Goal: Contribute content

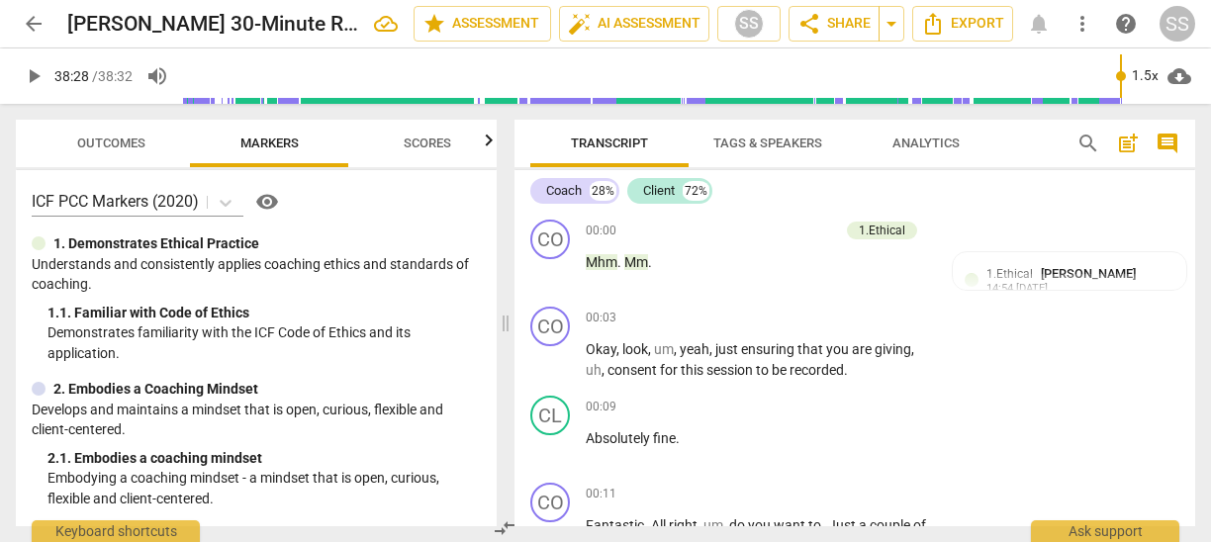
scroll to position [13188, 0]
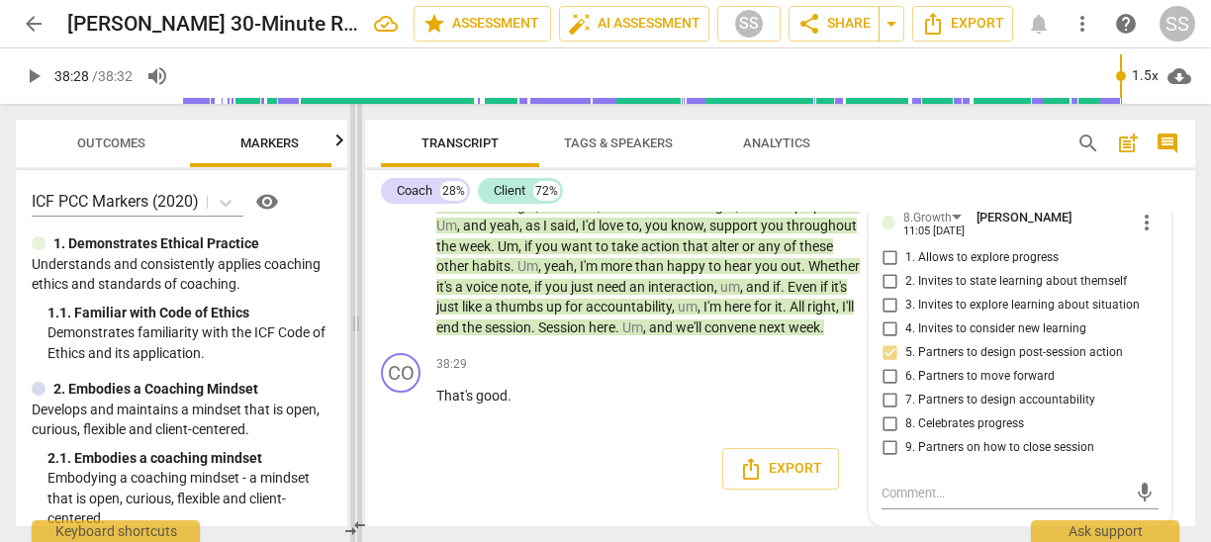
drag, startPoint x: 504, startPoint y: 329, endPoint x: 354, endPoint y: 308, distance: 151.9
click at [354, 308] on span at bounding box center [356, 323] width 12 height 438
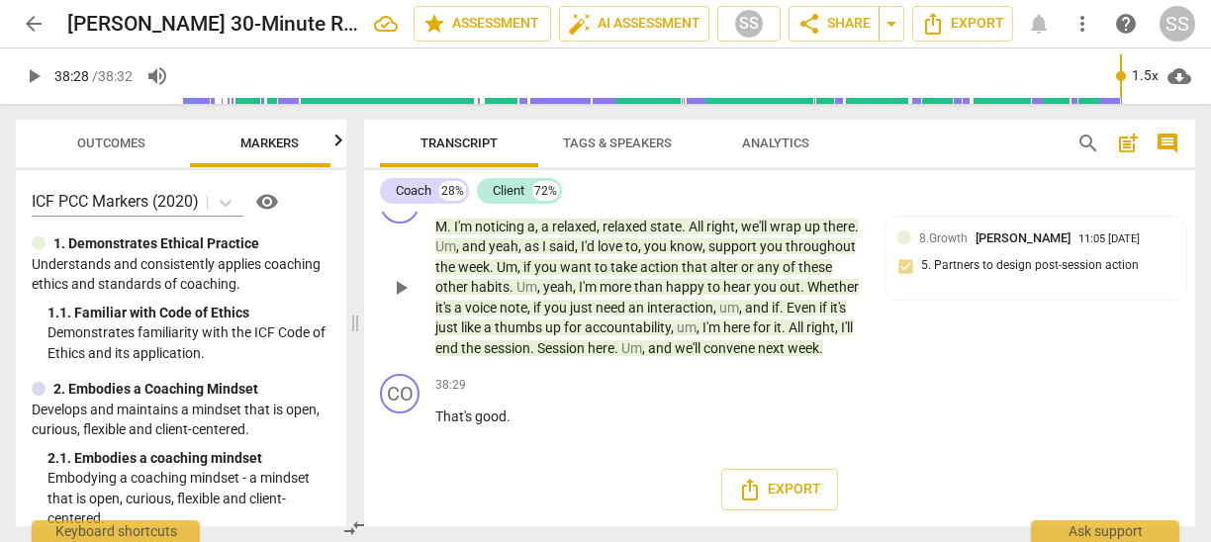
scroll to position [11125, 0]
click at [647, 316] on span "an" at bounding box center [637, 308] width 19 height 16
click at [920, 342] on div "CO play_arrow pause 37:36 + Add competency 8.Growth keyboard_arrow_right M . I'…" at bounding box center [779, 271] width 831 height 191
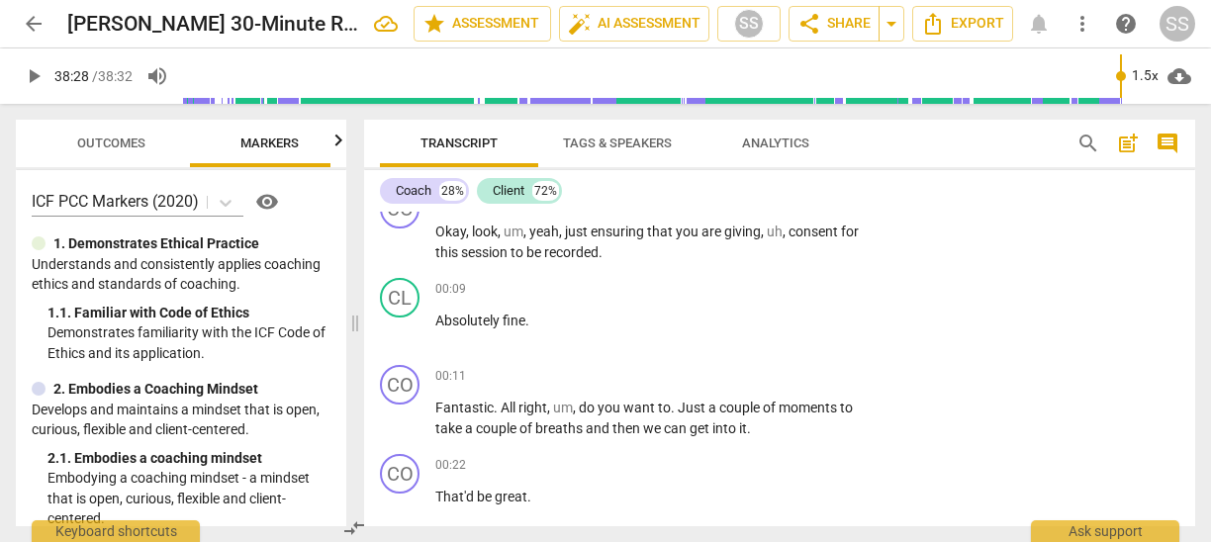
scroll to position [0, 0]
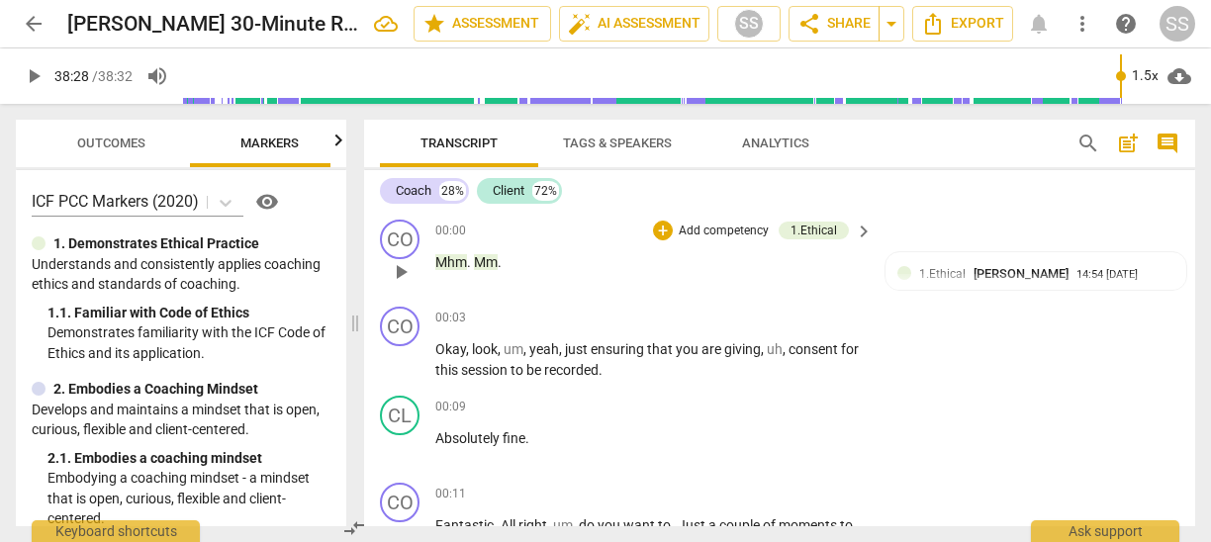
click at [860, 226] on span "keyboard_arrow_right" at bounding box center [864, 232] width 24 height 24
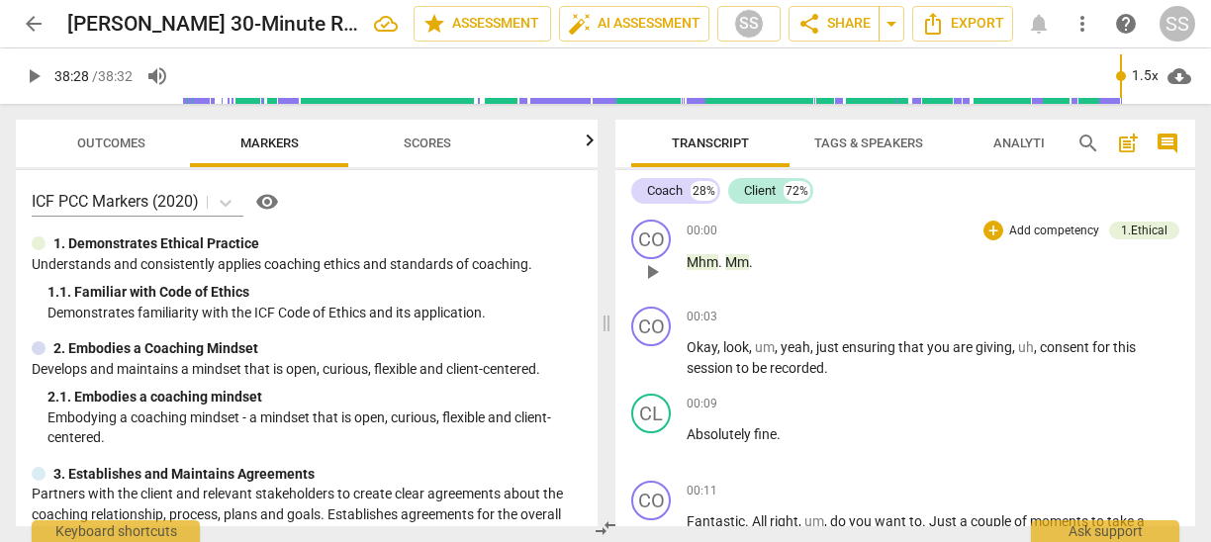
click at [1069, 224] on p "Add competency" at bounding box center [1054, 232] width 94 height 18
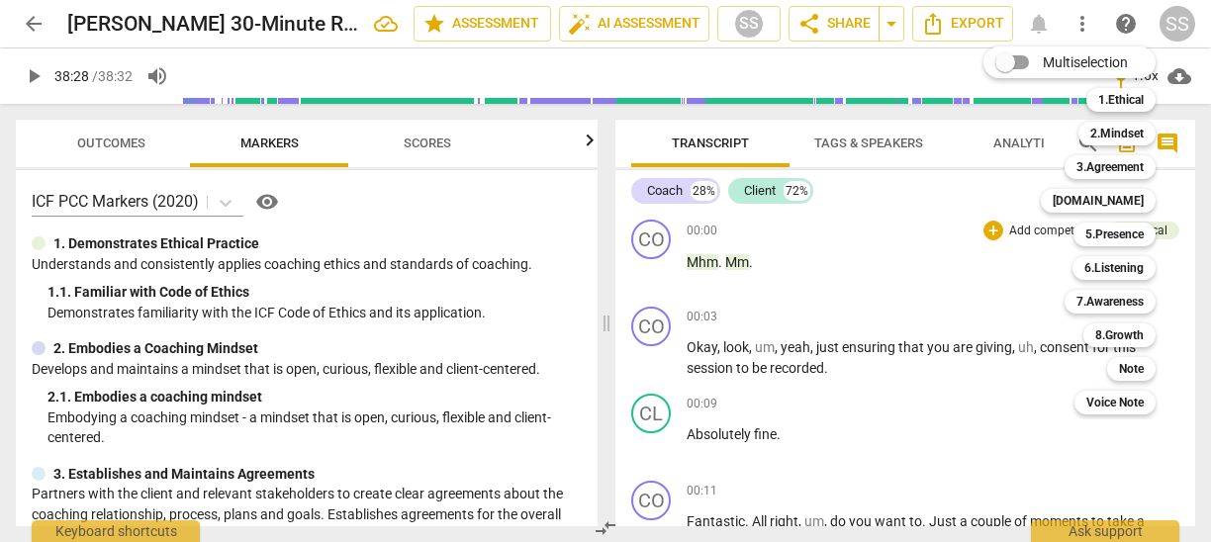
click at [984, 255] on div "Multiselection m 1.Ethical 1 2.Mindset 2 3.Agreement 3 [DOMAIN_NAME] 4 5.Presen…" at bounding box center [1084, 231] width 218 height 378
click at [953, 266] on div at bounding box center [605, 271] width 1211 height 542
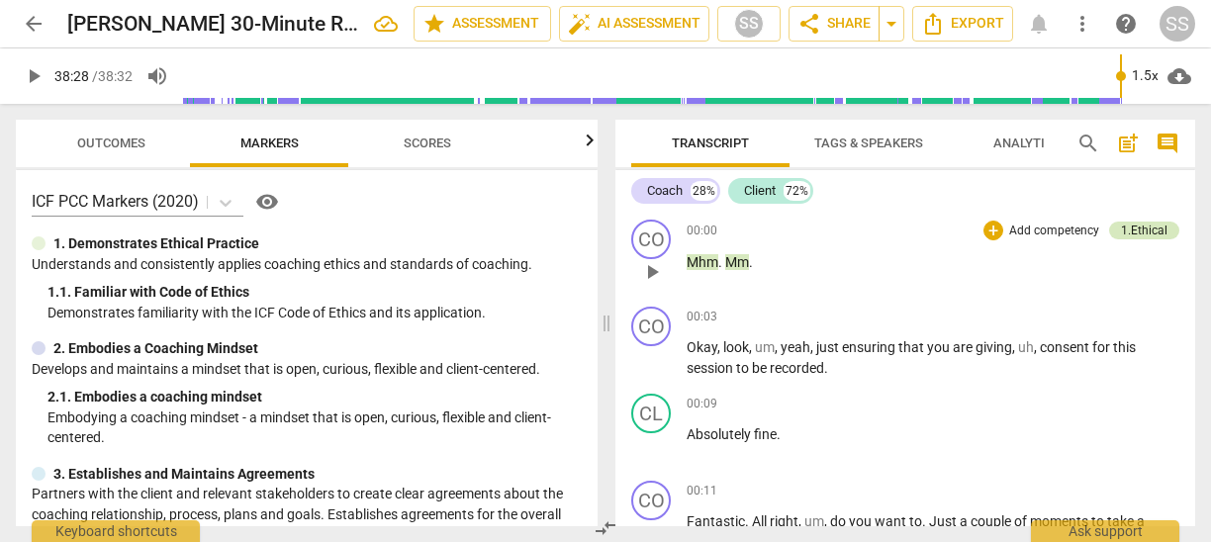
click at [1159, 228] on div "1.Ethical" at bounding box center [1144, 231] width 46 height 18
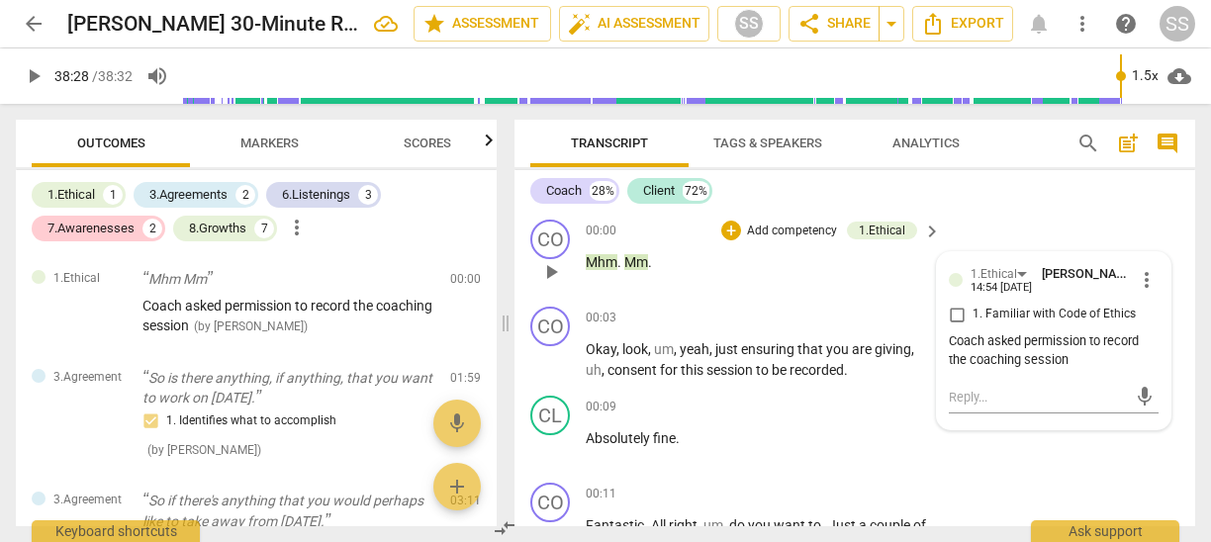
click at [1143, 273] on span "more_vert" at bounding box center [1146, 280] width 24 height 24
click at [1153, 316] on li "Delete" at bounding box center [1160, 317] width 68 height 38
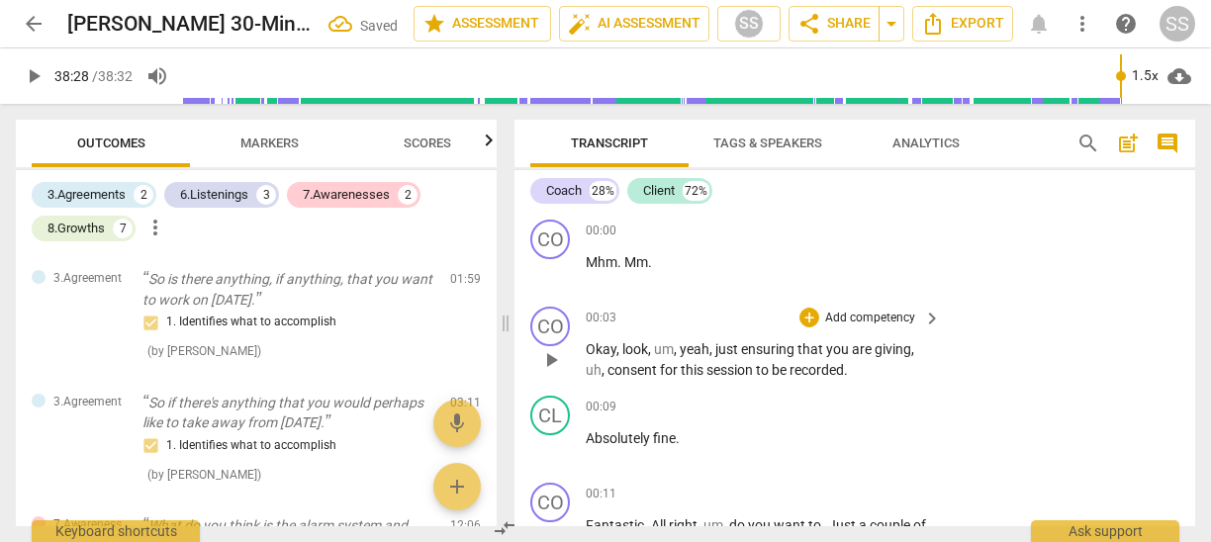
click at [890, 311] on p "Add competency" at bounding box center [870, 319] width 94 height 18
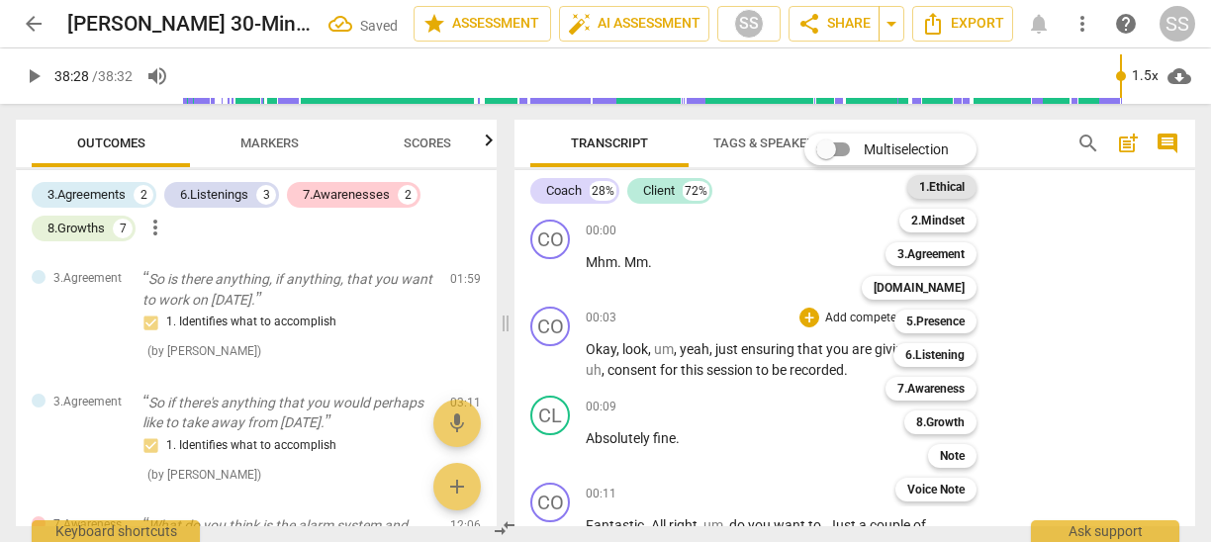
click at [957, 181] on b "1.Ethical" at bounding box center [941, 187] width 45 height 24
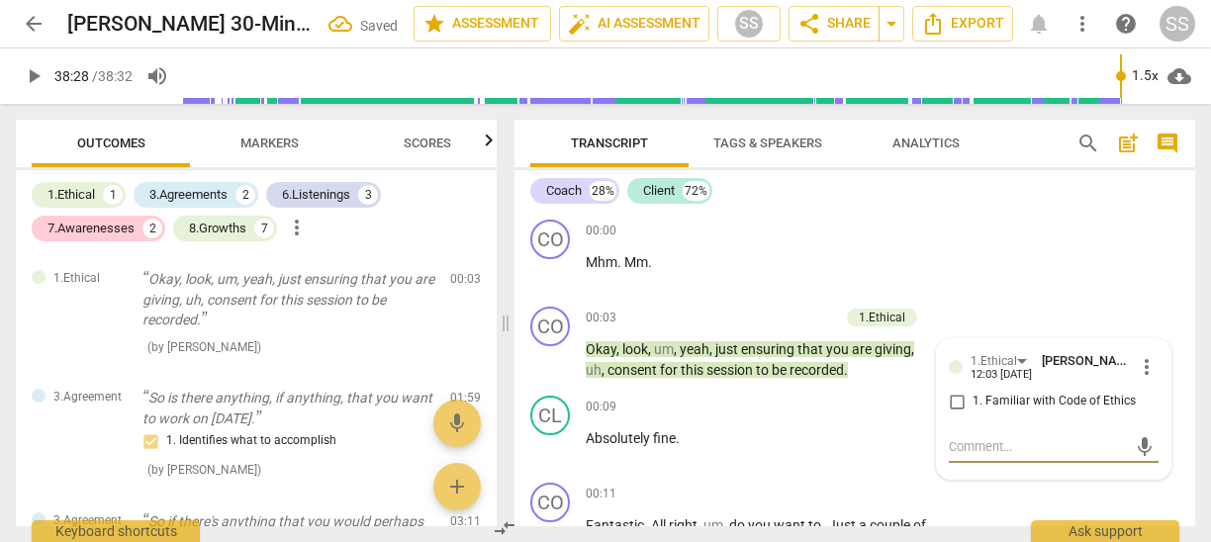
type textarea "C"
type textarea "Co"
type textarea "Coa"
type textarea "Coac"
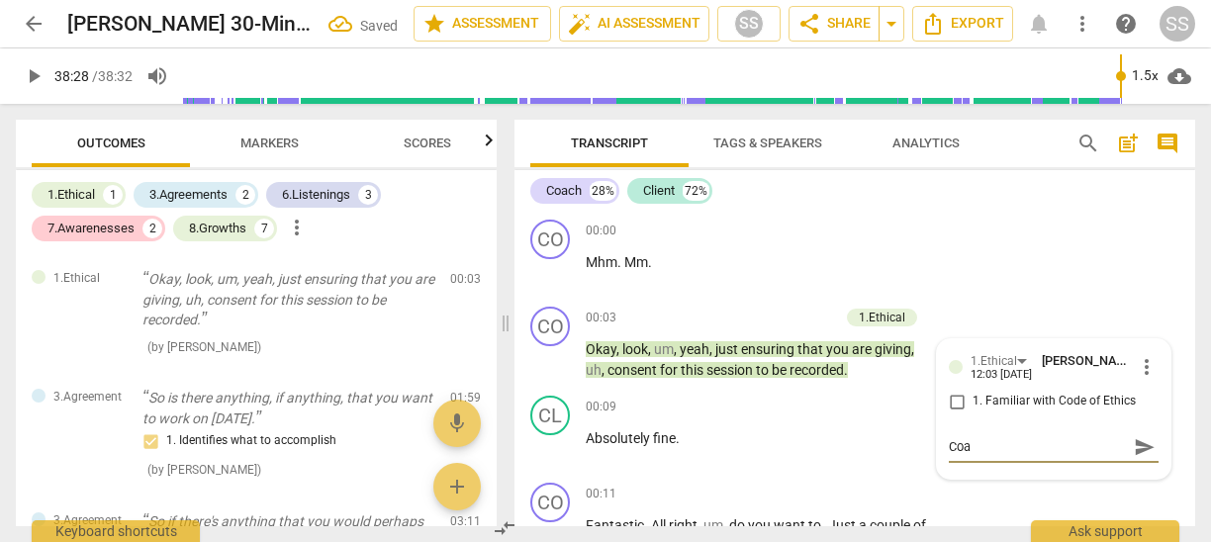
type textarea "Coac"
type textarea "Coach"
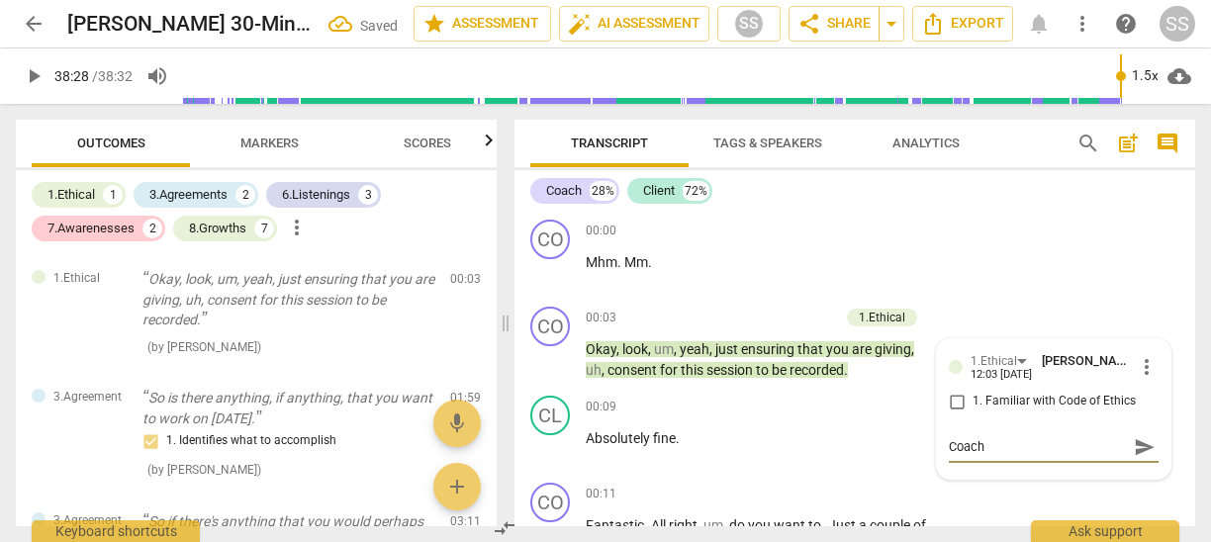
type textarea "Coach a"
type textarea "Coach as"
type textarea "Coach ask"
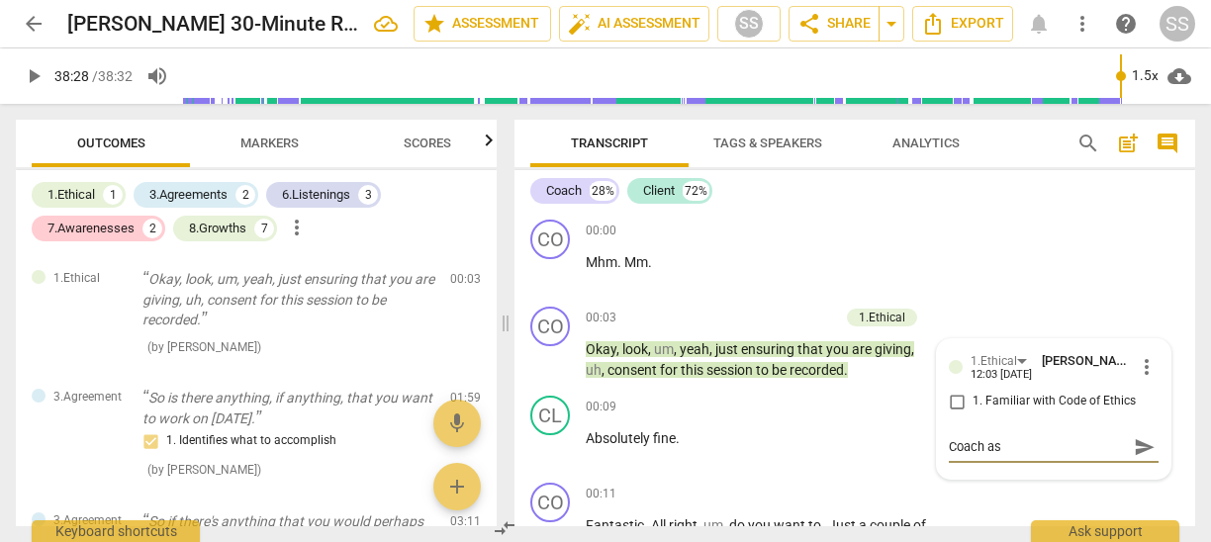
type textarea "Coach ask"
type textarea "Coach asks"
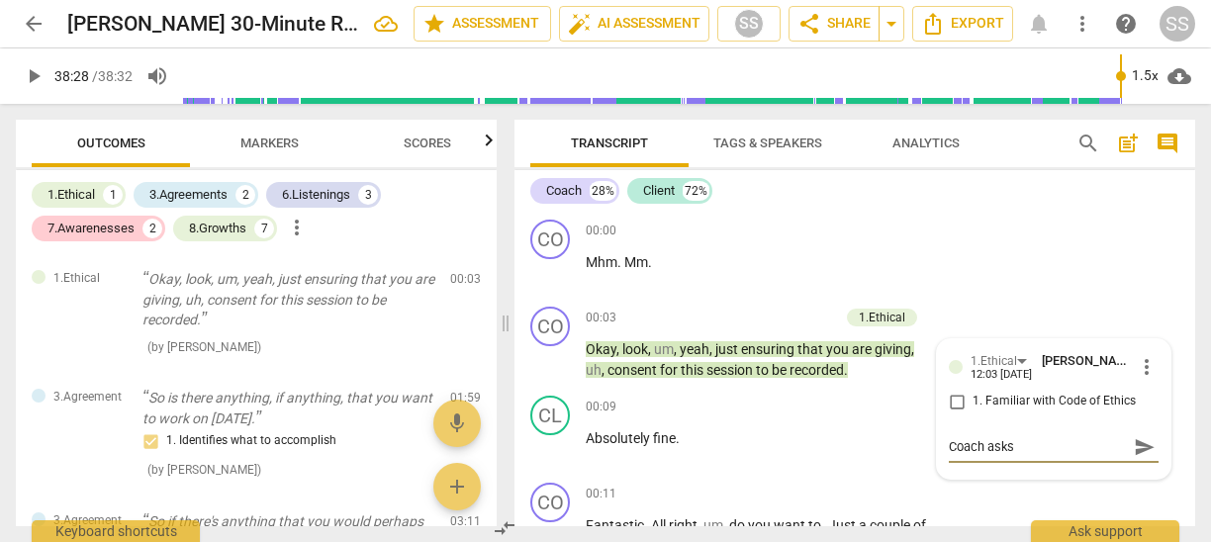
type textarea "Coach asks p"
type textarea "Coach asks [PERSON_NAME]"
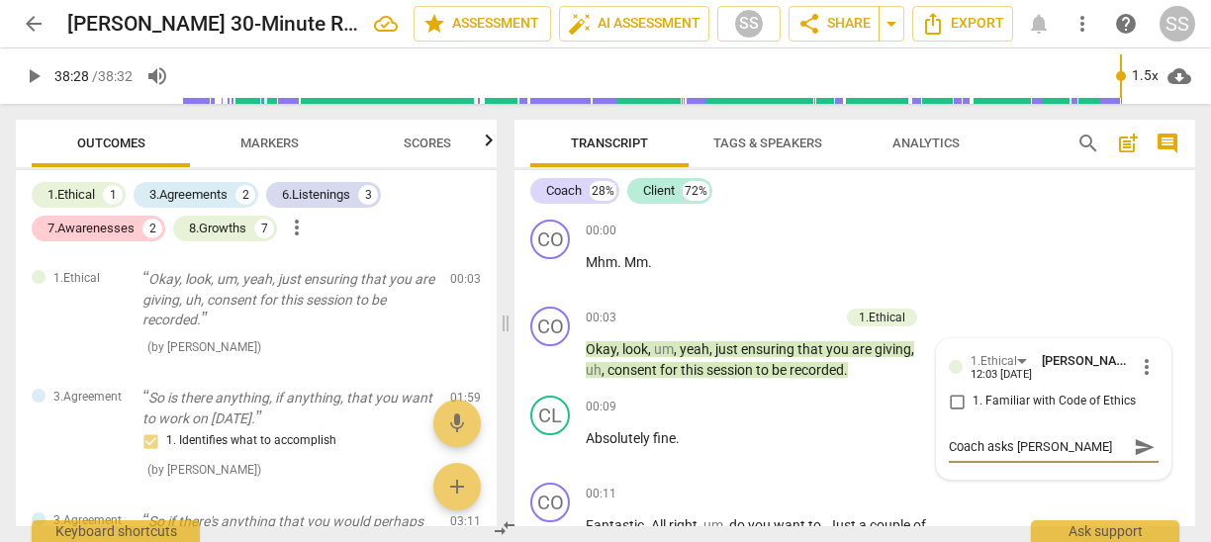
type textarea "Coach asks [PERSON_NAME]"
type textarea "Coach asks permis"
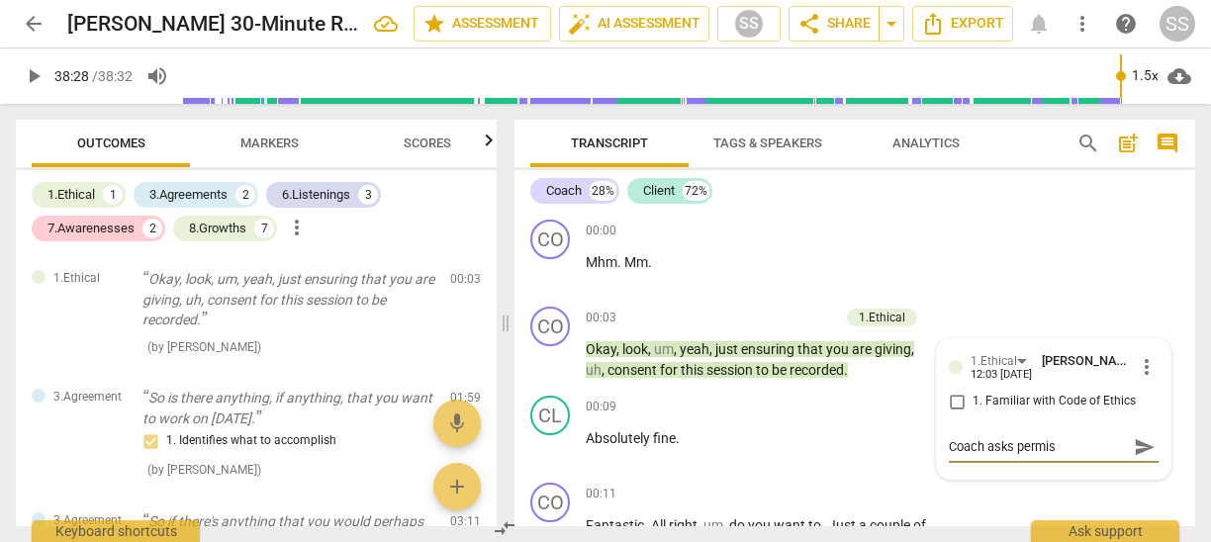
type textarea "Coach asks permiss"
type textarea "Coach asks permissi"
type textarea "Coach asks [PERSON_NAME]"
type textarea "Coach asks permission"
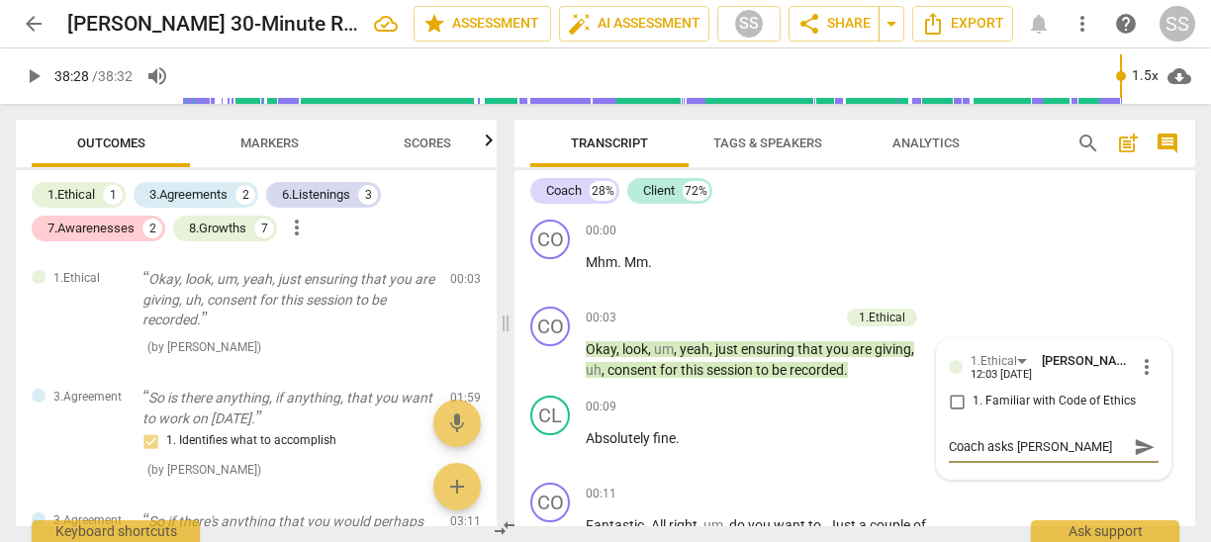
type textarea "Coach asks permission"
type textarea "Coach asks permission t"
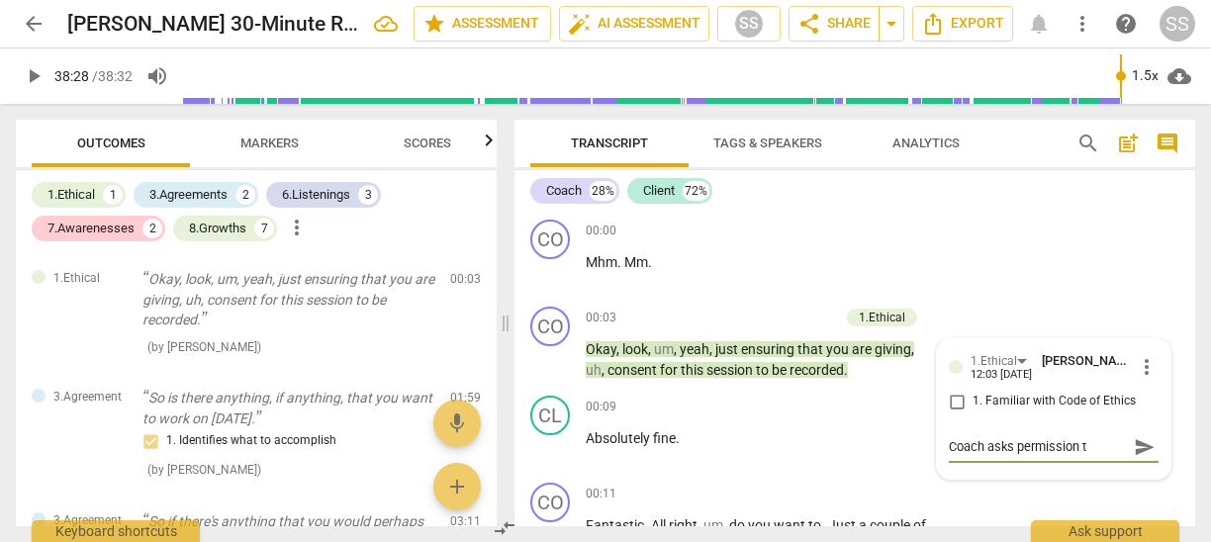
type textarea "Coach asks permission to"
type textarea "Coach asks permission to r"
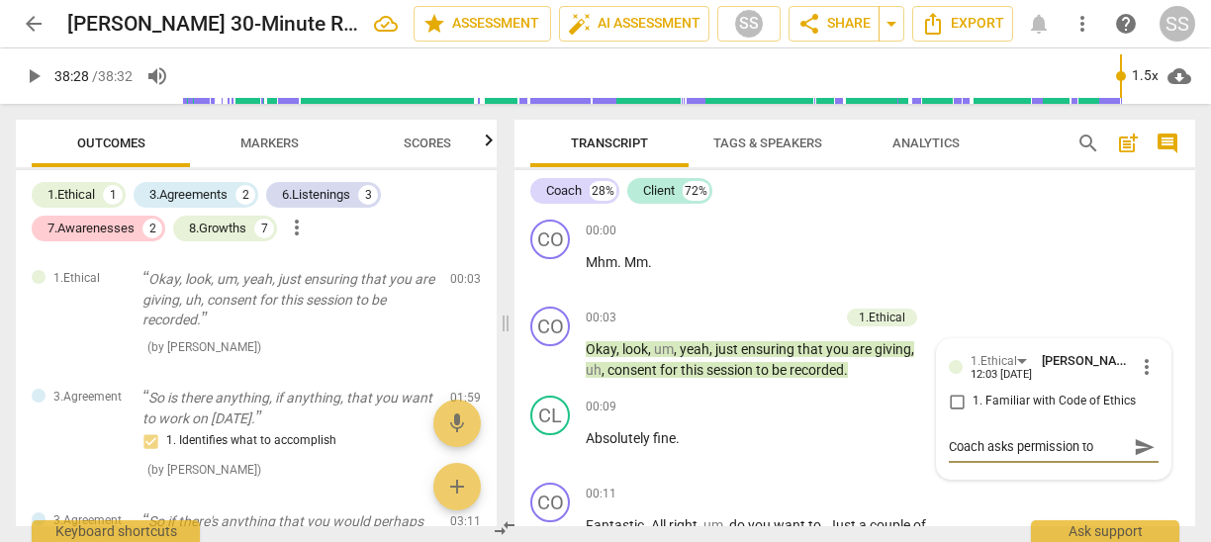
type textarea "Coach asks permission to r"
type textarea "Coach asks permission to re"
type textarea "Coach asks permission to rec"
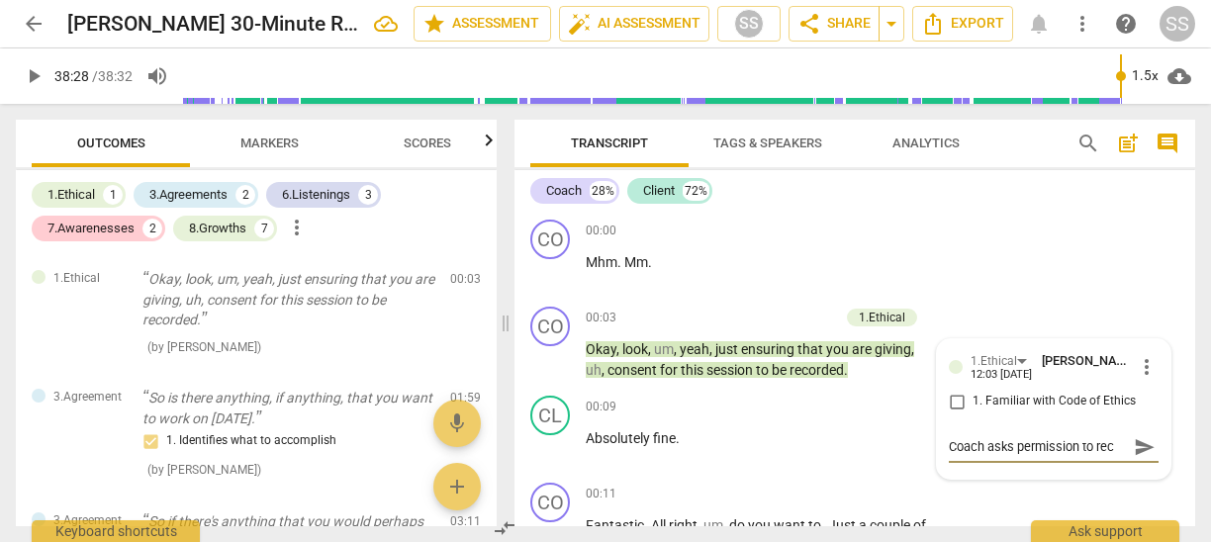
type textarea "Coach asks permission to reco"
type textarea "Coach asks permission to recor"
type textarea "Coach asks permission to record"
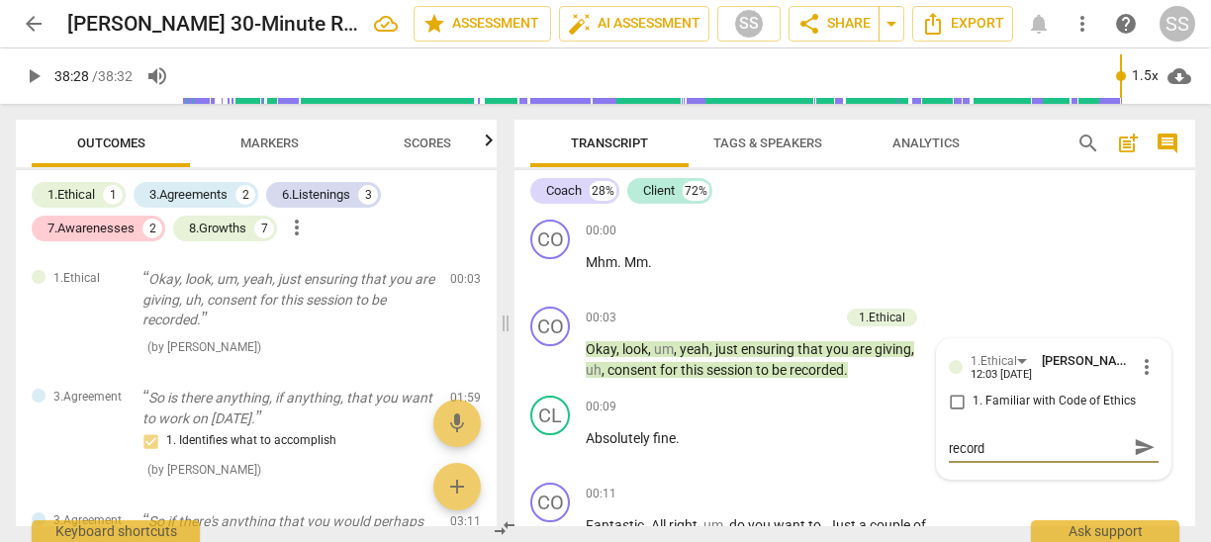
type textarea "Coach asks permission to record"
type textarea "Coach asks permission to record t"
type textarea "Coach asks permission to record th"
type textarea "Coach asks permission to record the"
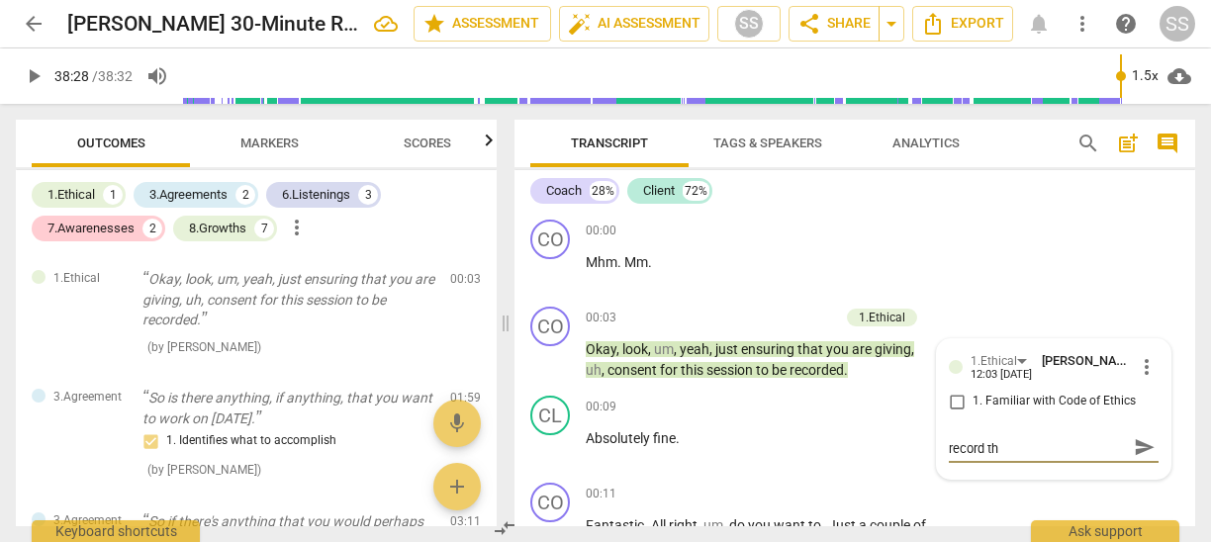
type textarea "Coach asks permission to record the"
type textarea "Coach asks permission to record the c"
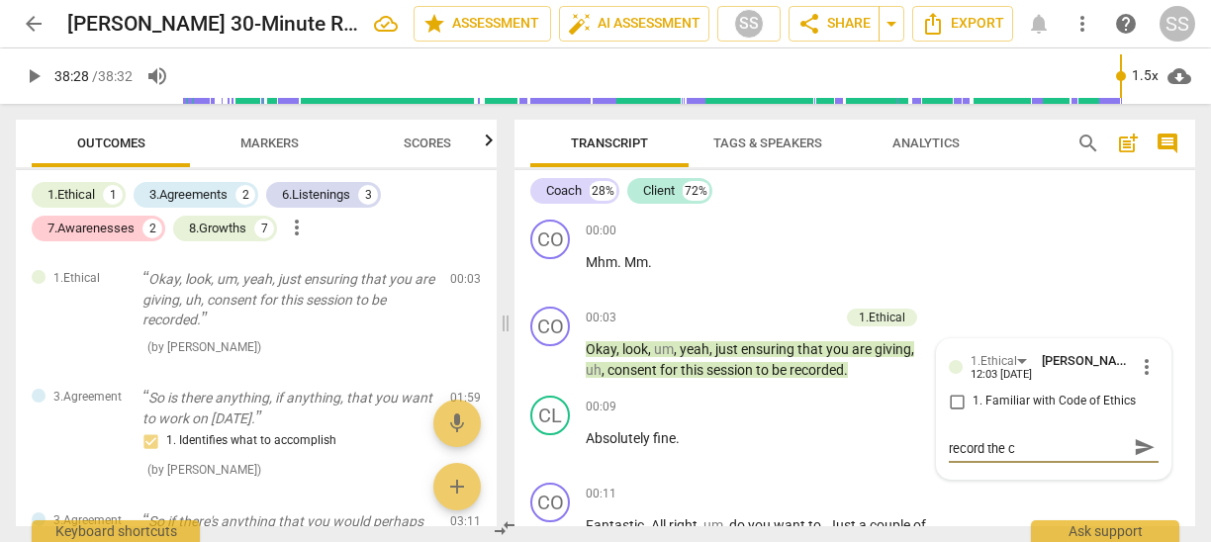
type textarea "Coach asks permission to record the co"
type textarea "Coach asks permission to record the coa"
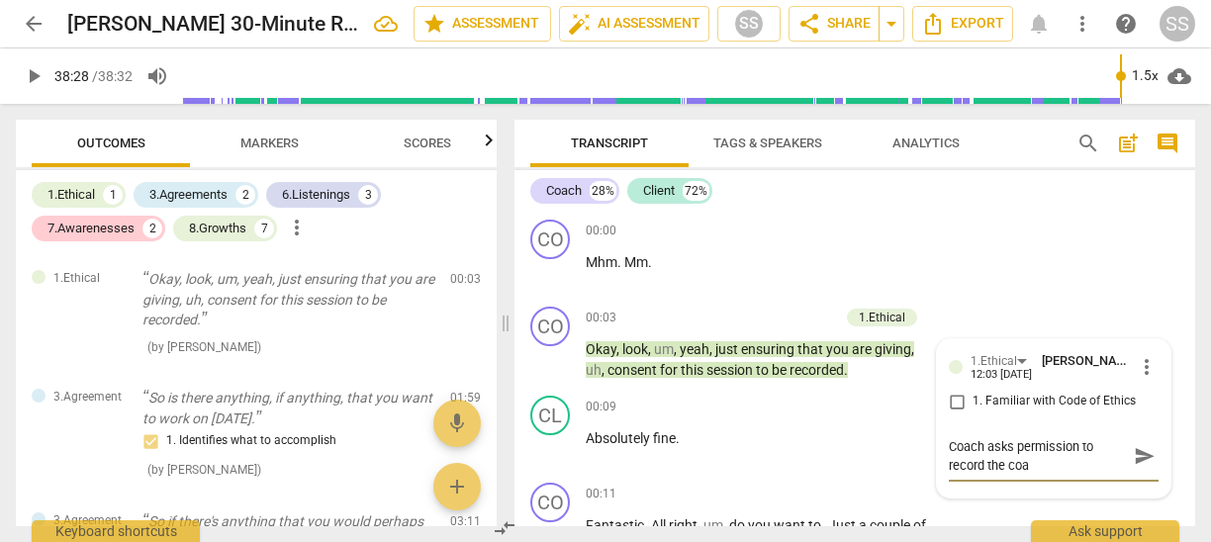
type textarea "Coach asks permission to record the coac"
type textarea "Coach asks permission to record the coach"
type textarea "Coach asks permission to record the coachi"
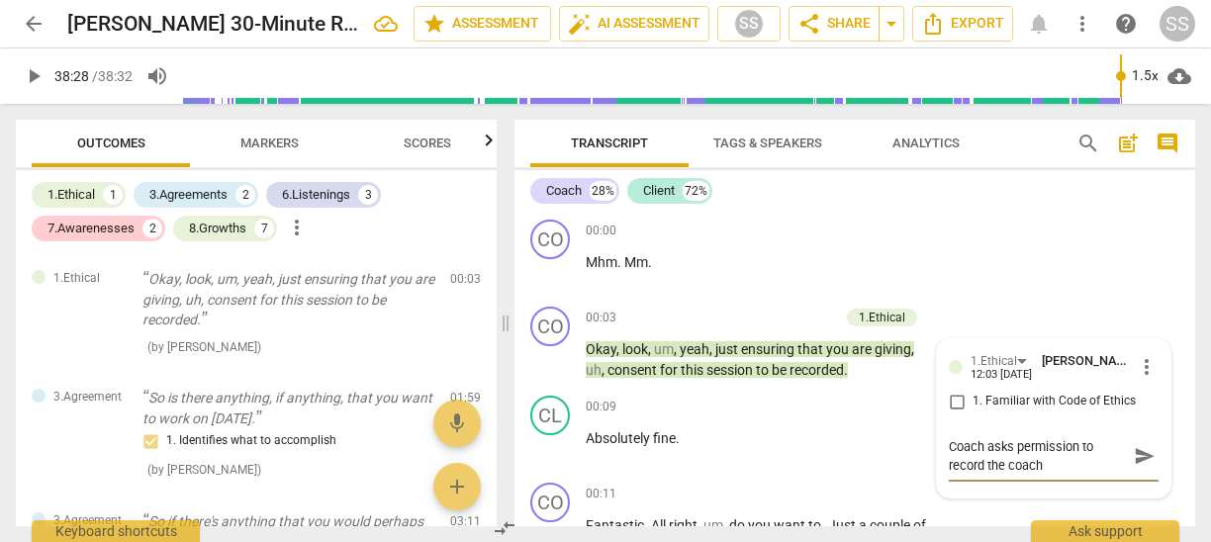
type textarea "Coach asks permission to record the coachi"
type textarea "Coach asks permission to record the coachin"
type textarea "Coach asks permission to record the coaching"
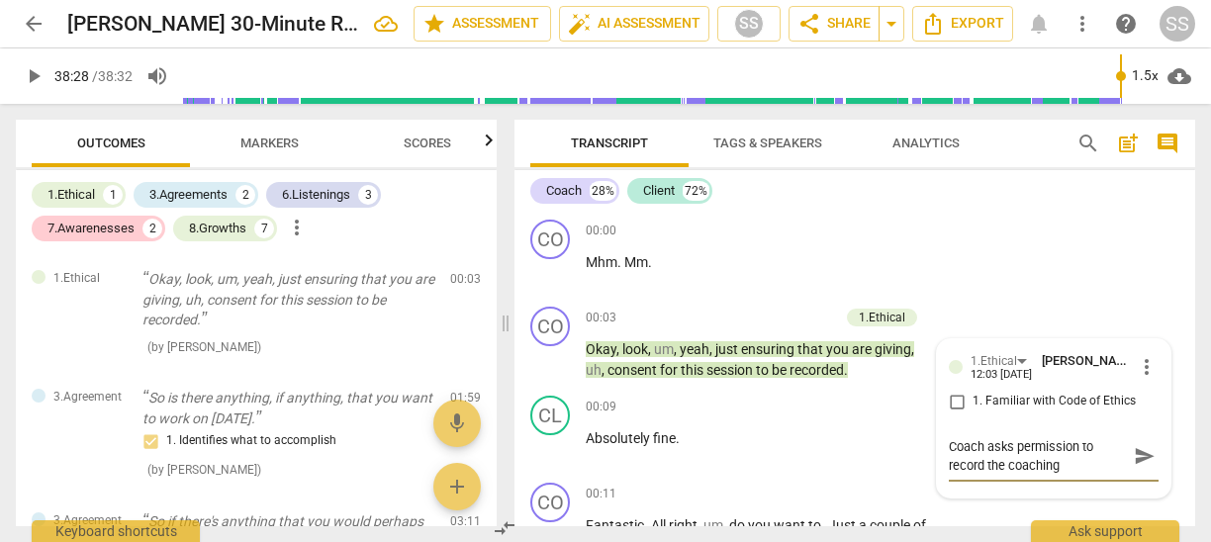
type textarea "Coach asks permission to record the coaching"
type textarea "Coach asks permission to record the coaching s"
type textarea "Coach asks permission to record the coaching se"
type textarea "Coach asks permission to record the coaching ses"
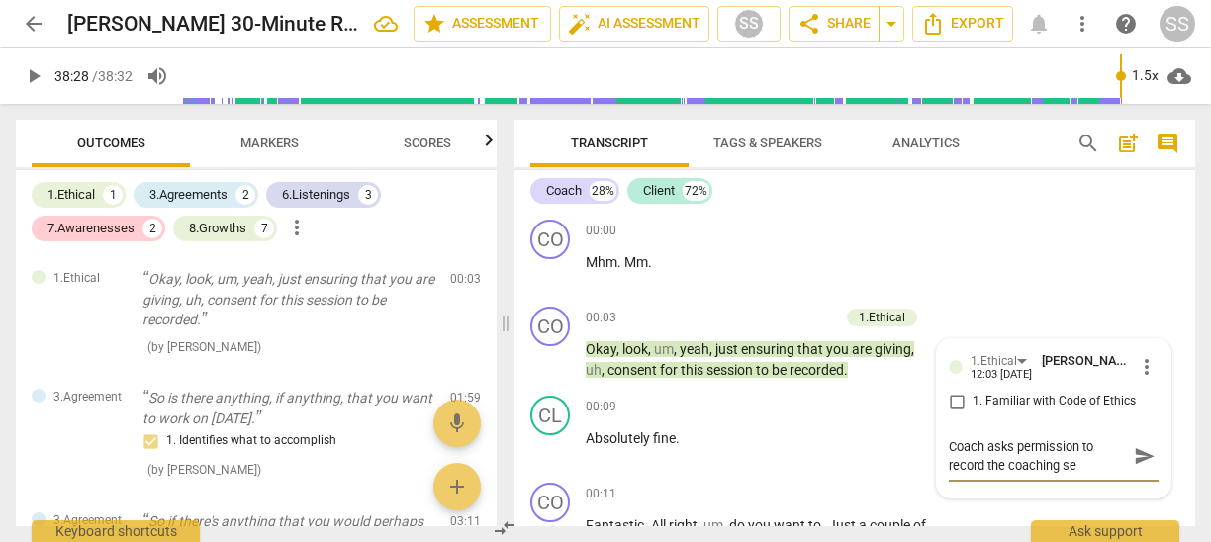
type textarea "Coach asks permission to record the coaching ses"
type textarea "Coach asks permission to record the coaching sess"
type textarea "Coach asks permission to record the coaching sessi"
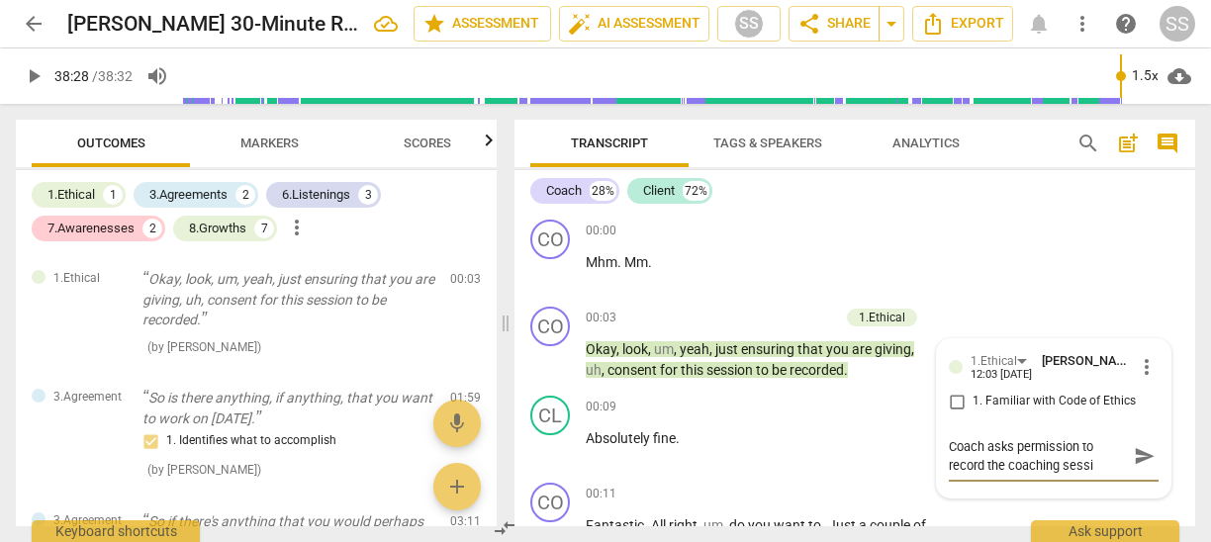
type textarea "Coach asks permission to record the coaching sessio"
type textarea "Coach asks permission to record the coaching session"
type textarea "Coach asks permission to record the coaching session."
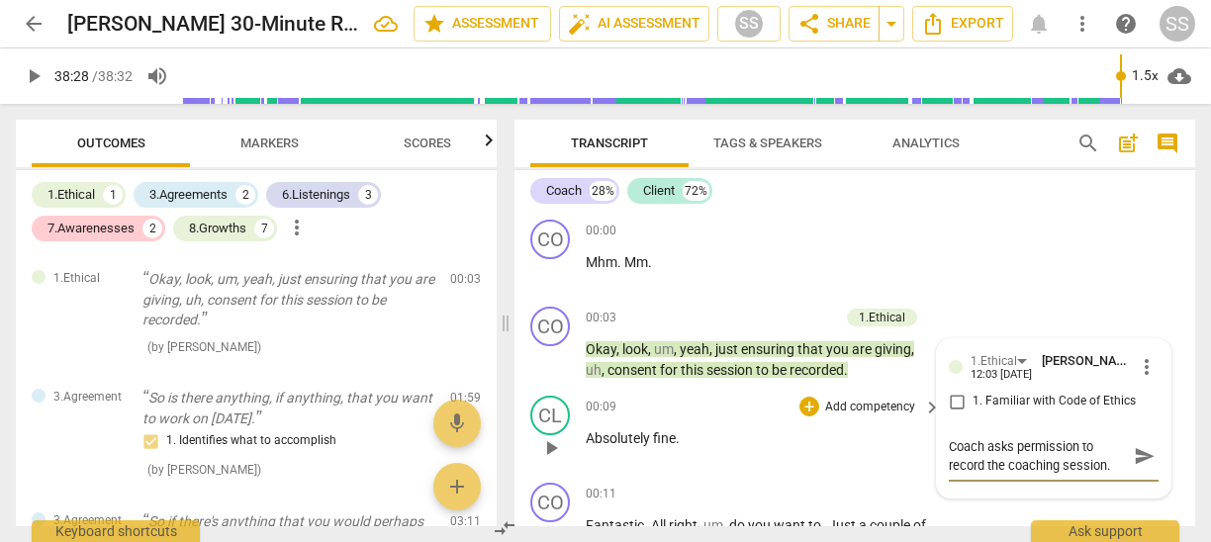
type textarea "Coach asks permission to record the coaching session."
click at [862, 424] on div "00:09 + Add competency keyboard_arrow_right Absolutely fine ." at bounding box center [764, 431] width 357 height 71
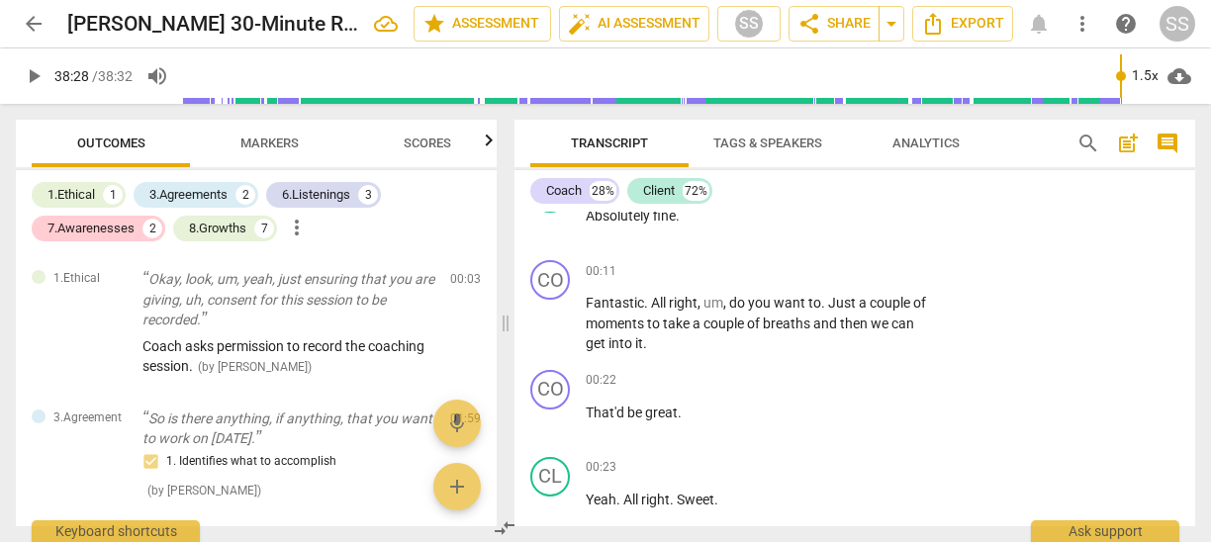
scroll to position [231, 0]
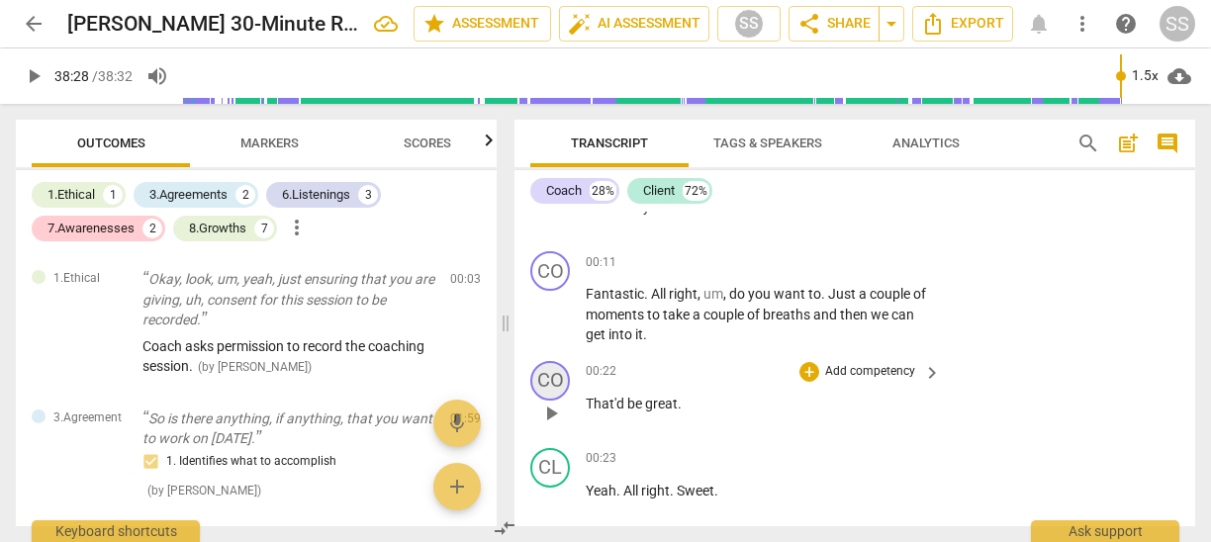
click at [545, 378] on div "CO" at bounding box center [550, 381] width 40 height 40
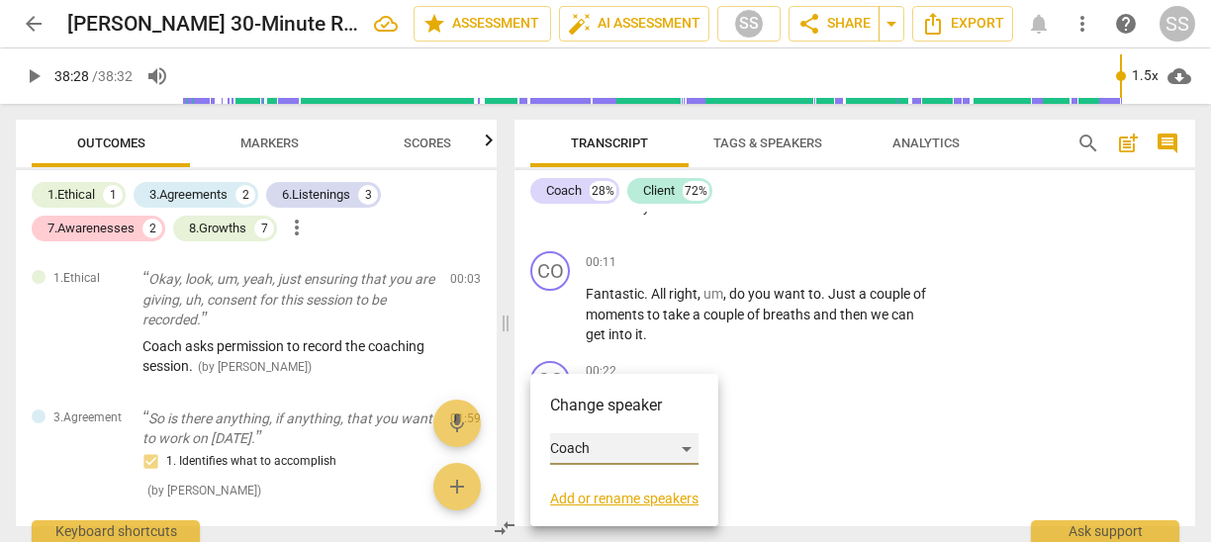
click at [688, 445] on div "Coach" at bounding box center [624, 449] width 148 height 32
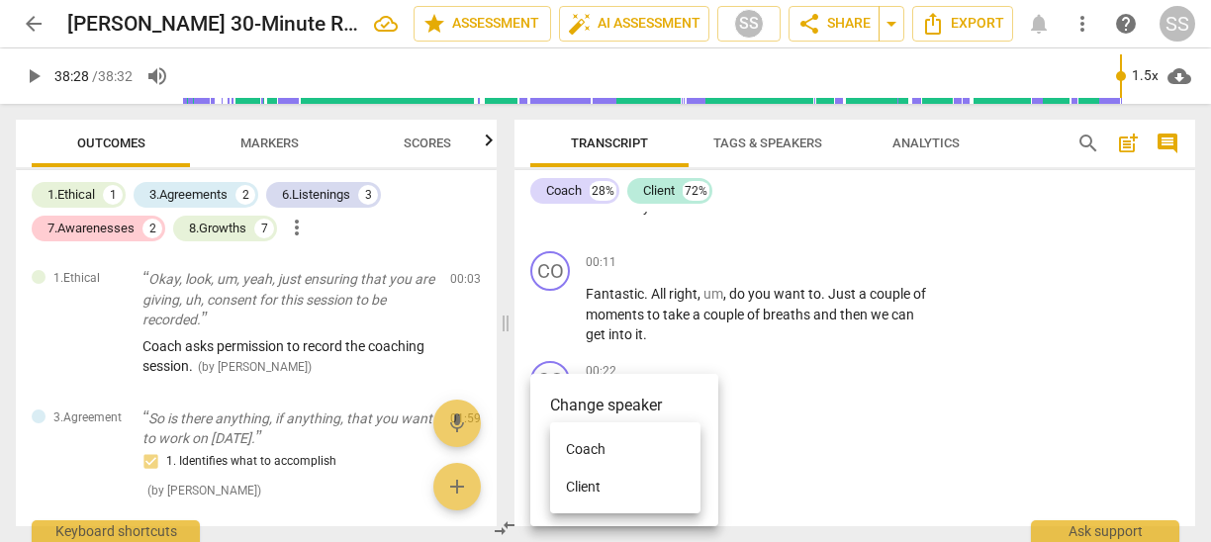
drag, startPoint x: 631, startPoint y: 483, endPoint x: 676, endPoint y: 458, distance: 50.9
click at [632, 482] on li "Client" at bounding box center [625, 487] width 150 height 38
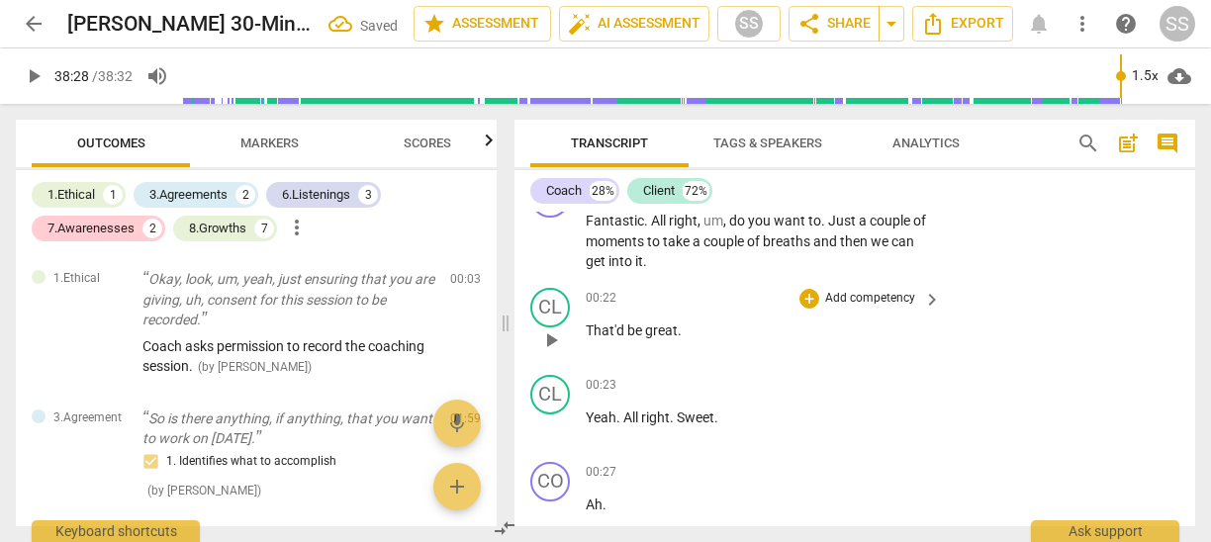
scroll to position [312, 0]
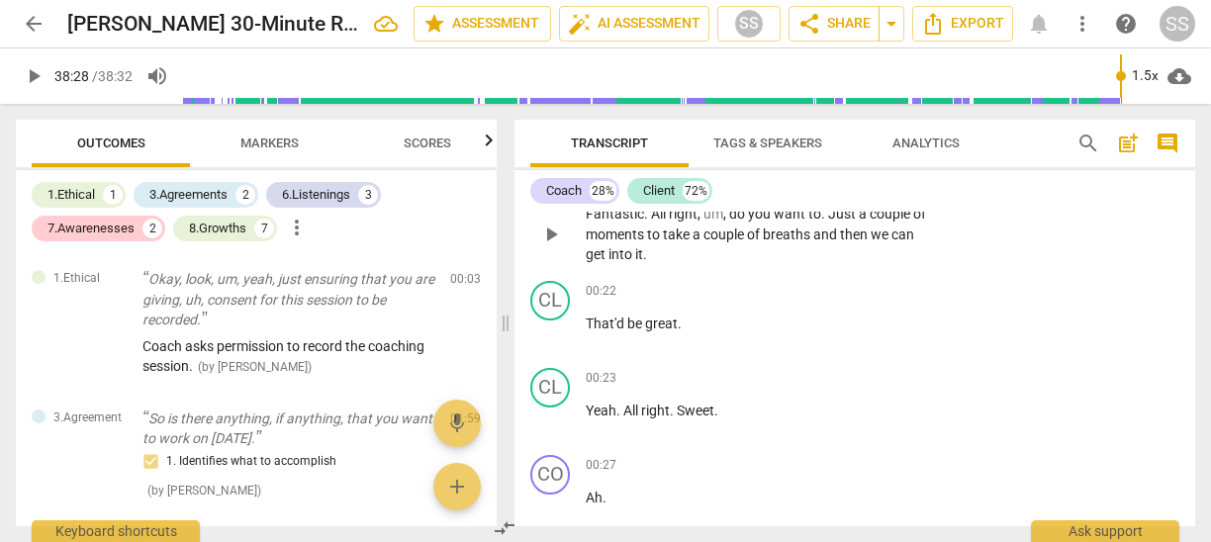
click at [545, 239] on span "play_arrow" at bounding box center [551, 235] width 24 height 24
click at [553, 328] on span "pause" at bounding box center [551, 333] width 24 height 24
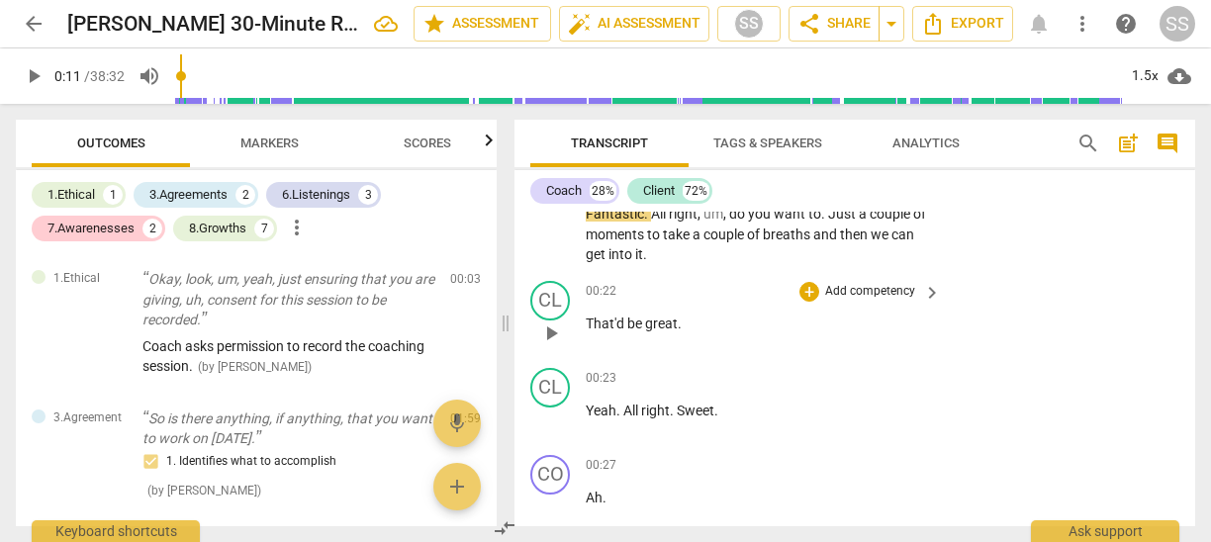
click at [553, 328] on span "play_arrow" at bounding box center [551, 333] width 24 height 24
click at [548, 327] on span "pause" at bounding box center [551, 333] width 24 height 24
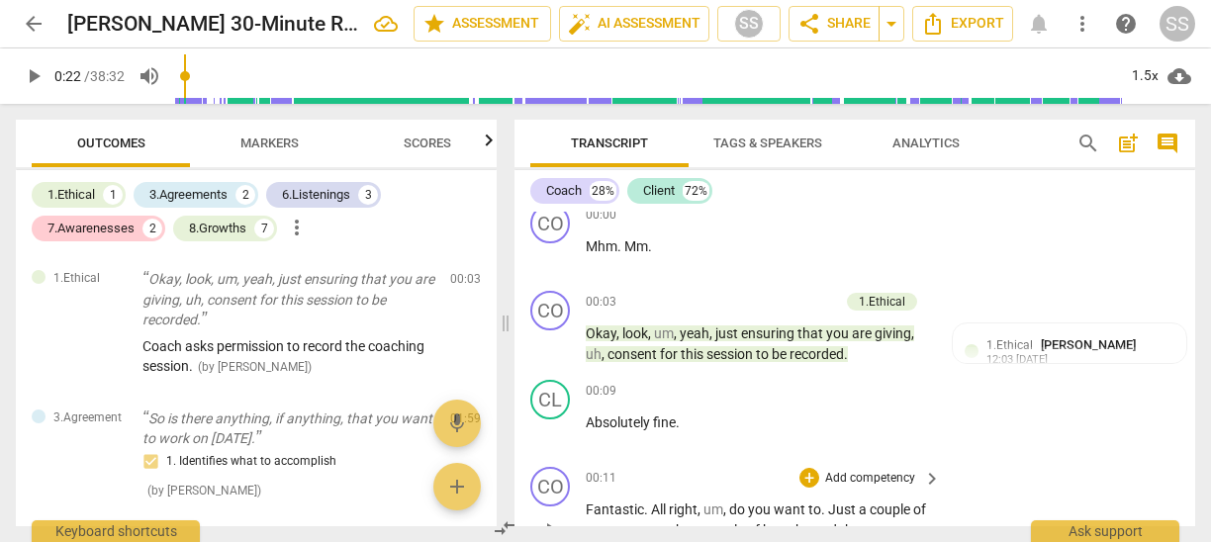
scroll to position [0, 0]
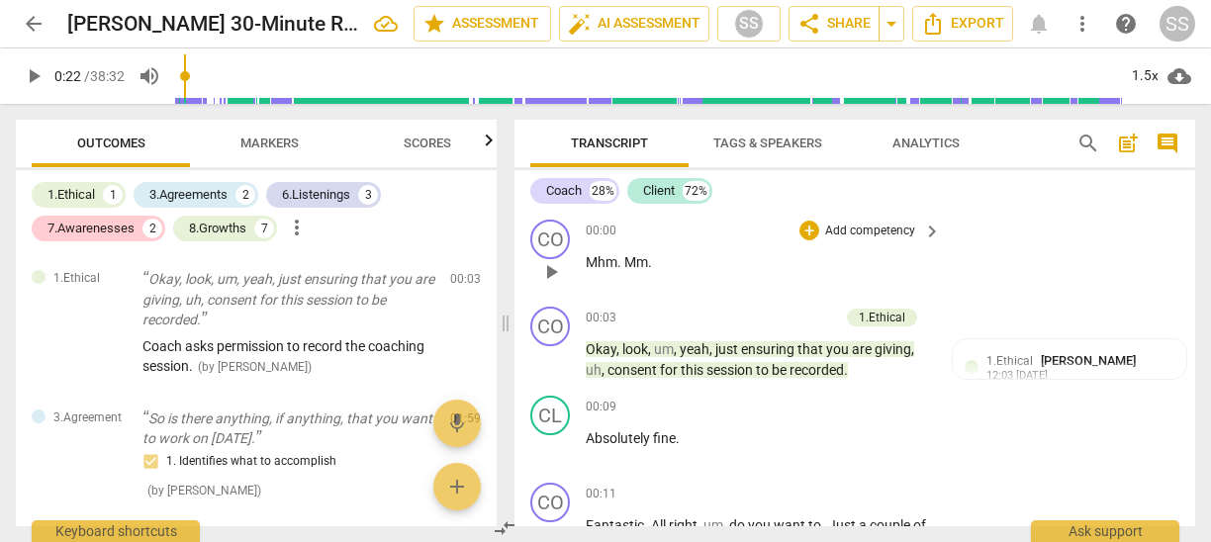
click at [544, 270] on span "play_arrow" at bounding box center [551, 272] width 24 height 24
click at [546, 272] on span "pause" at bounding box center [551, 272] width 24 height 24
click at [550, 272] on span "play_arrow" at bounding box center [551, 272] width 24 height 24
type input "0"
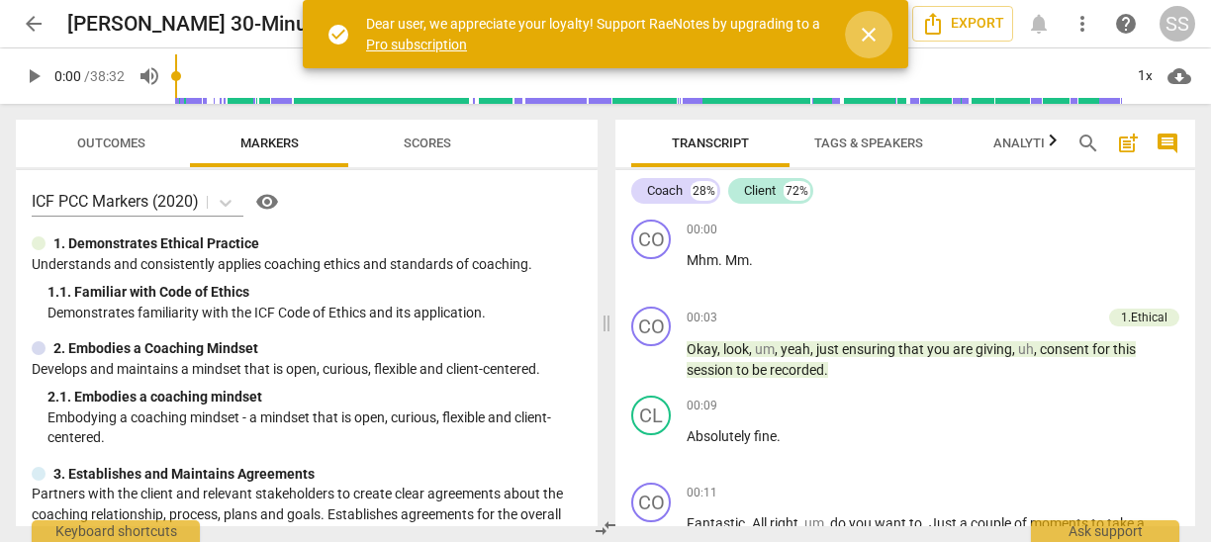
click at [862, 29] on span "close" at bounding box center [869, 35] width 24 height 24
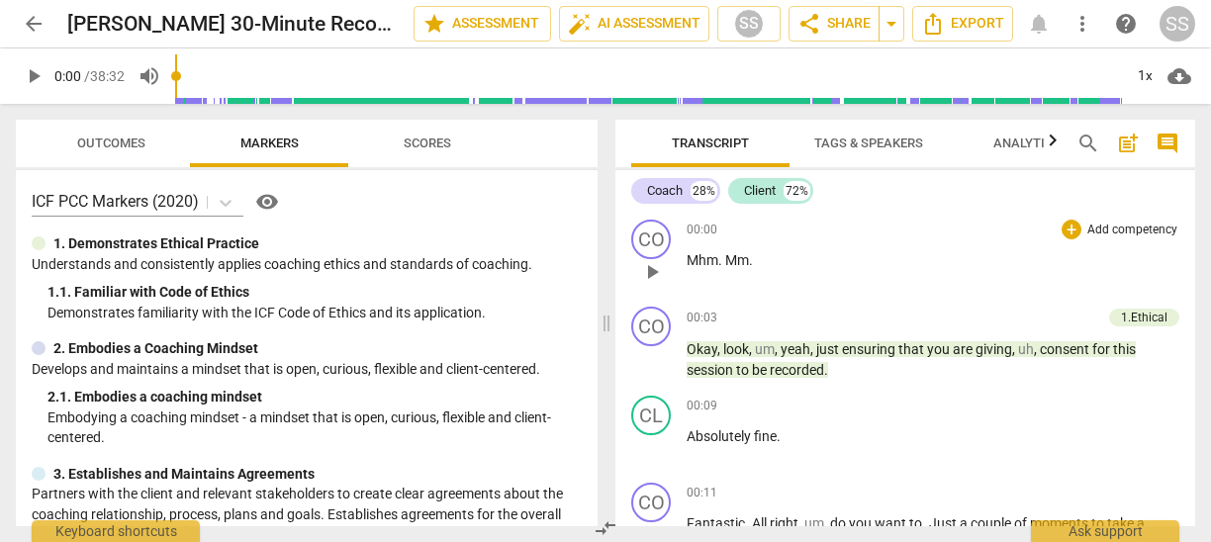
click at [642, 265] on span "play_arrow" at bounding box center [652, 272] width 32 height 24
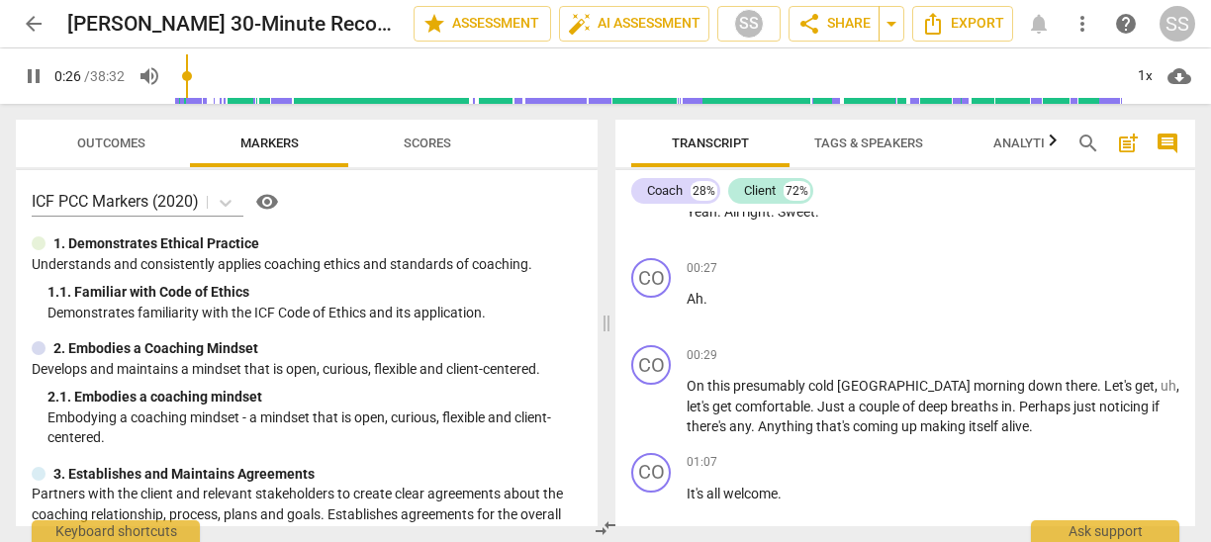
scroll to position [488, 0]
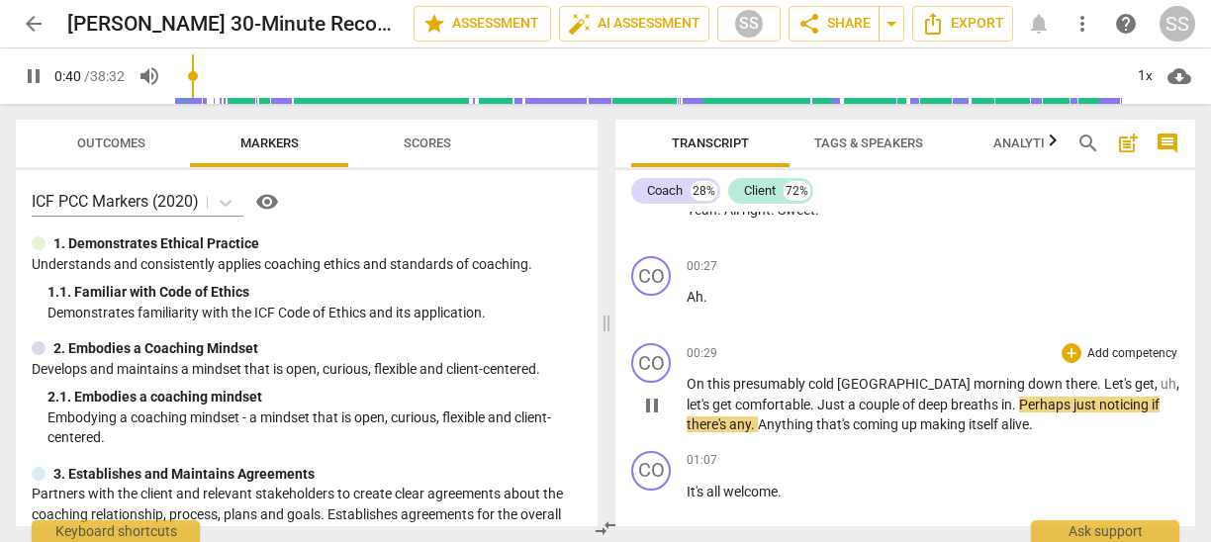
click at [641, 402] on span "pause" at bounding box center [652, 406] width 24 height 24
type input "41"
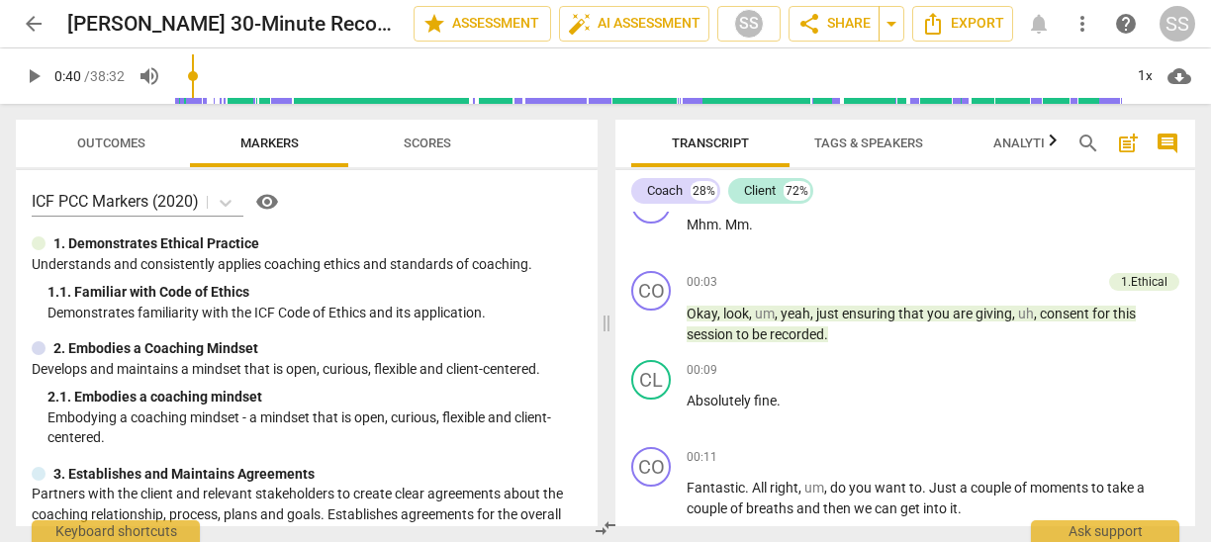
scroll to position [0, 0]
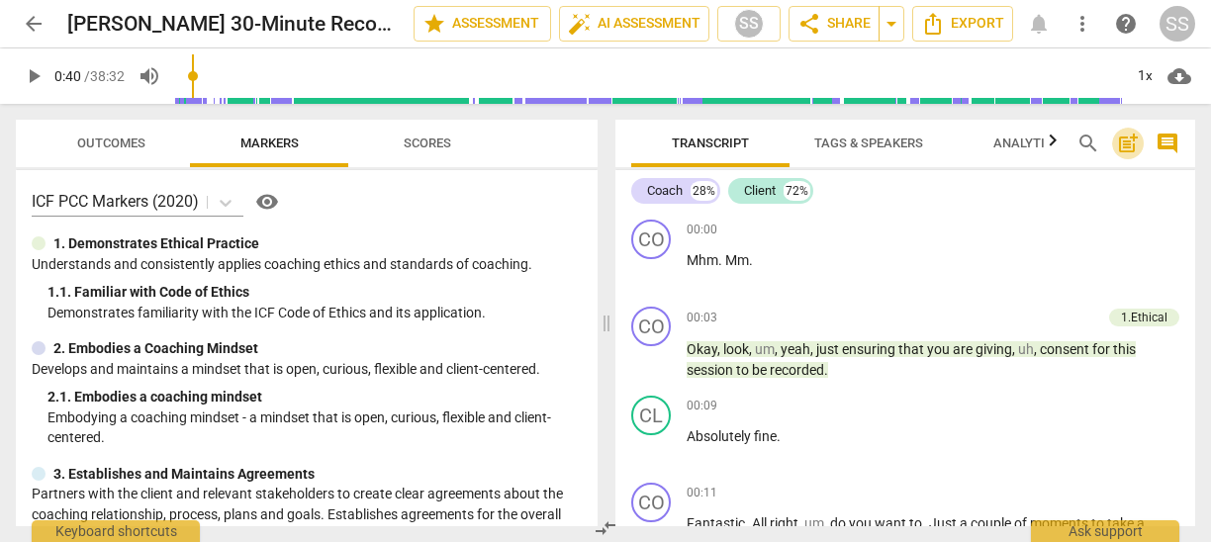
click at [1126, 137] on span "post_add" at bounding box center [1128, 144] width 24 height 24
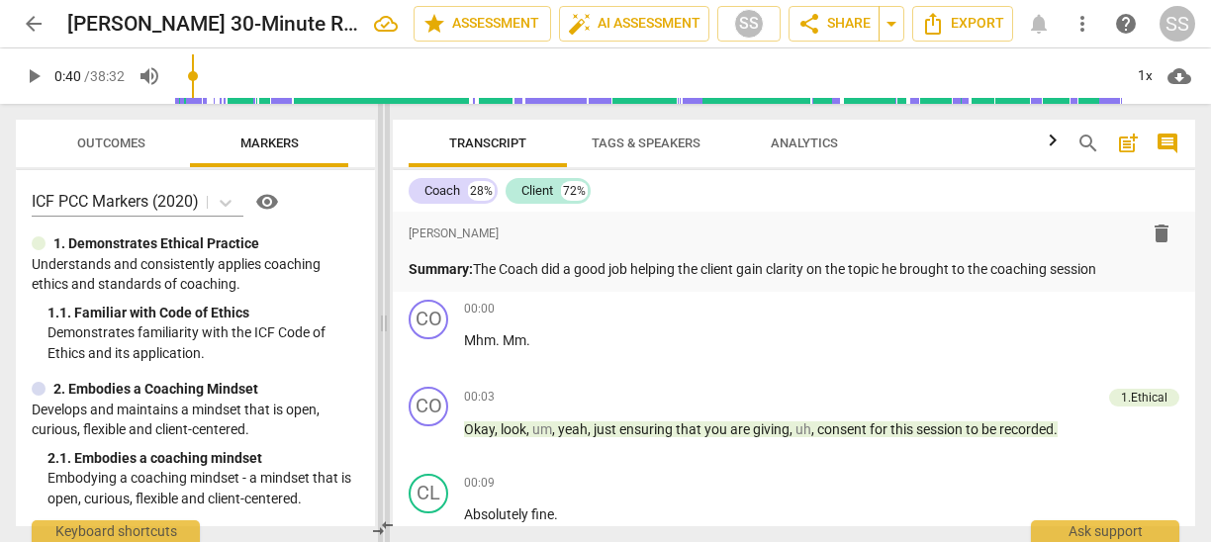
drag, startPoint x: 602, startPoint y: 175, endPoint x: 380, endPoint y: 154, distance: 223.5
click at [380, 154] on span at bounding box center [384, 323] width 12 height 438
click at [1134, 270] on p "Summary: The Coach did a good job helping the client gain clarity on the topic …" at bounding box center [793, 269] width 771 height 21
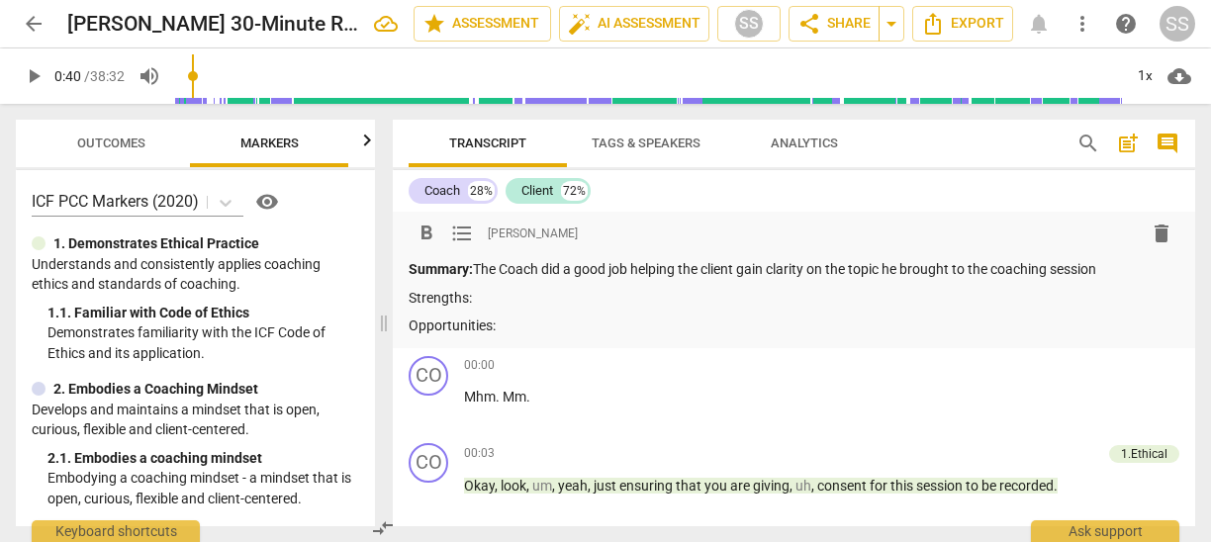
click at [628, 298] on p "Strengths:" at bounding box center [793, 298] width 771 height 21
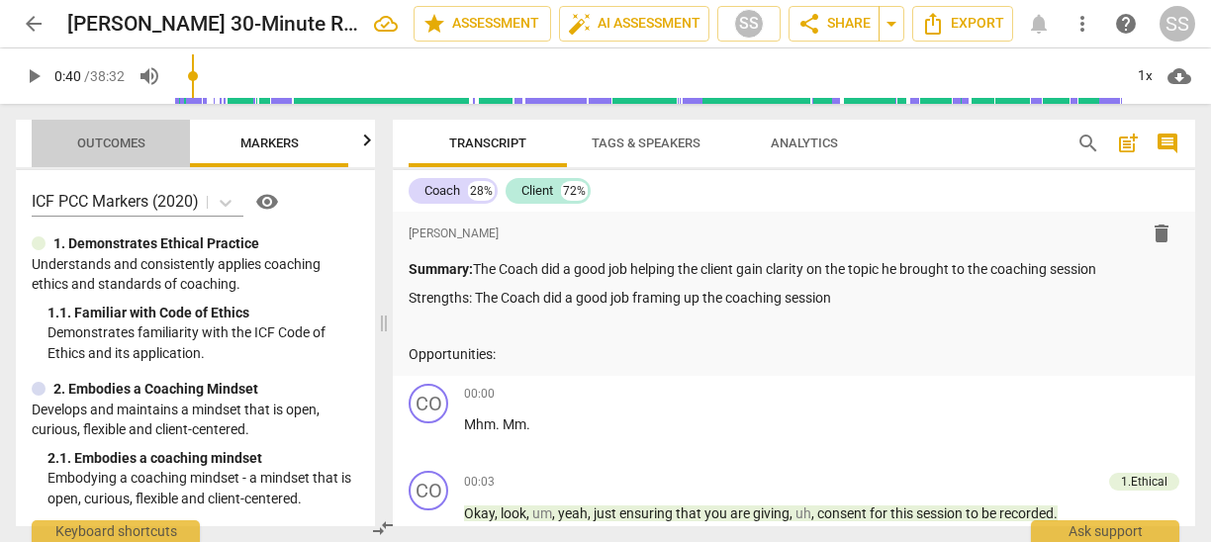
click at [109, 136] on span "Outcomes" at bounding box center [111, 143] width 68 height 15
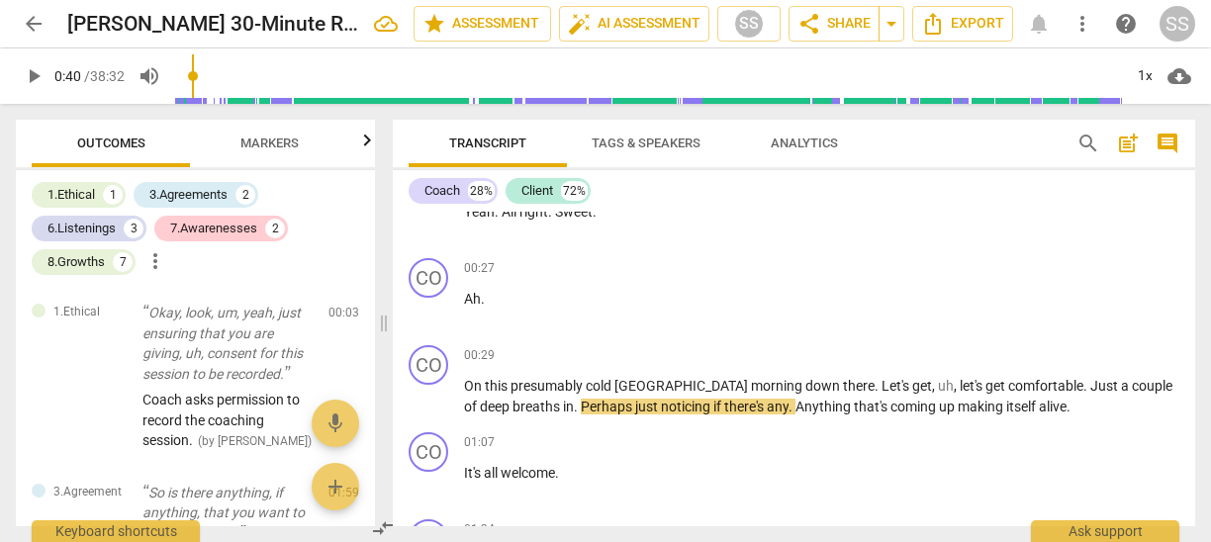
scroll to position [651, 0]
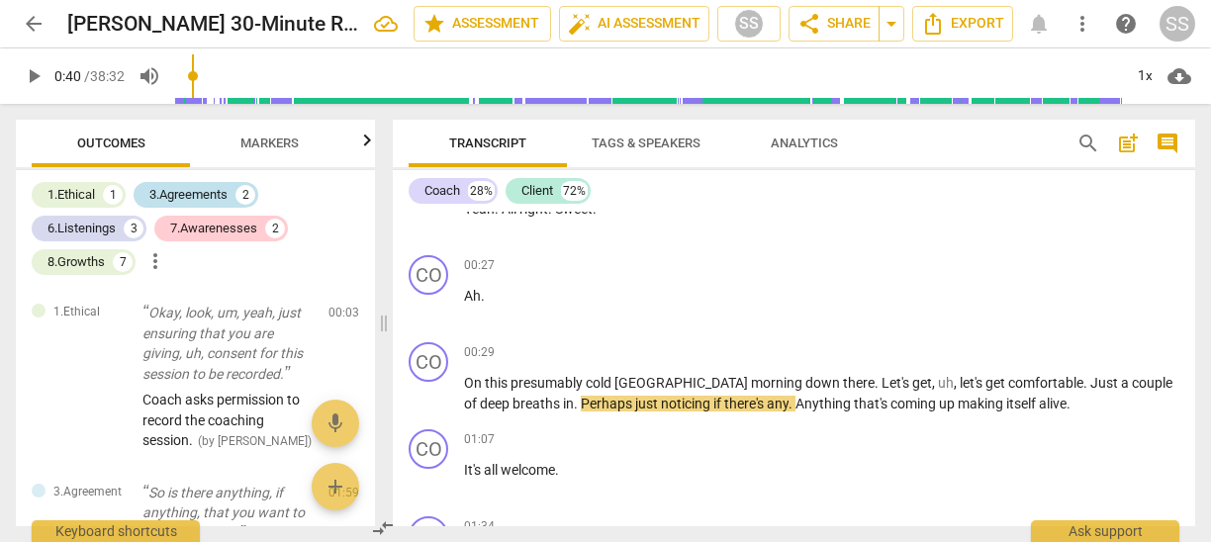
click at [192, 185] on div "3.Agreements" at bounding box center [188, 195] width 78 height 20
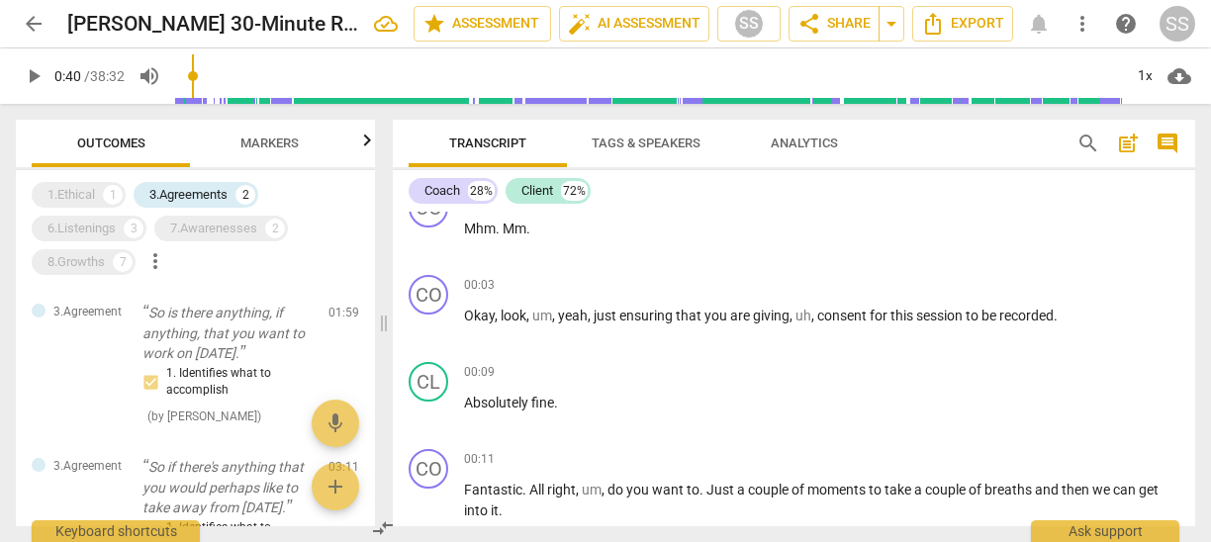
scroll to position [188, 0]
